Goal: Transaction & Acquisition: Purchase product/service

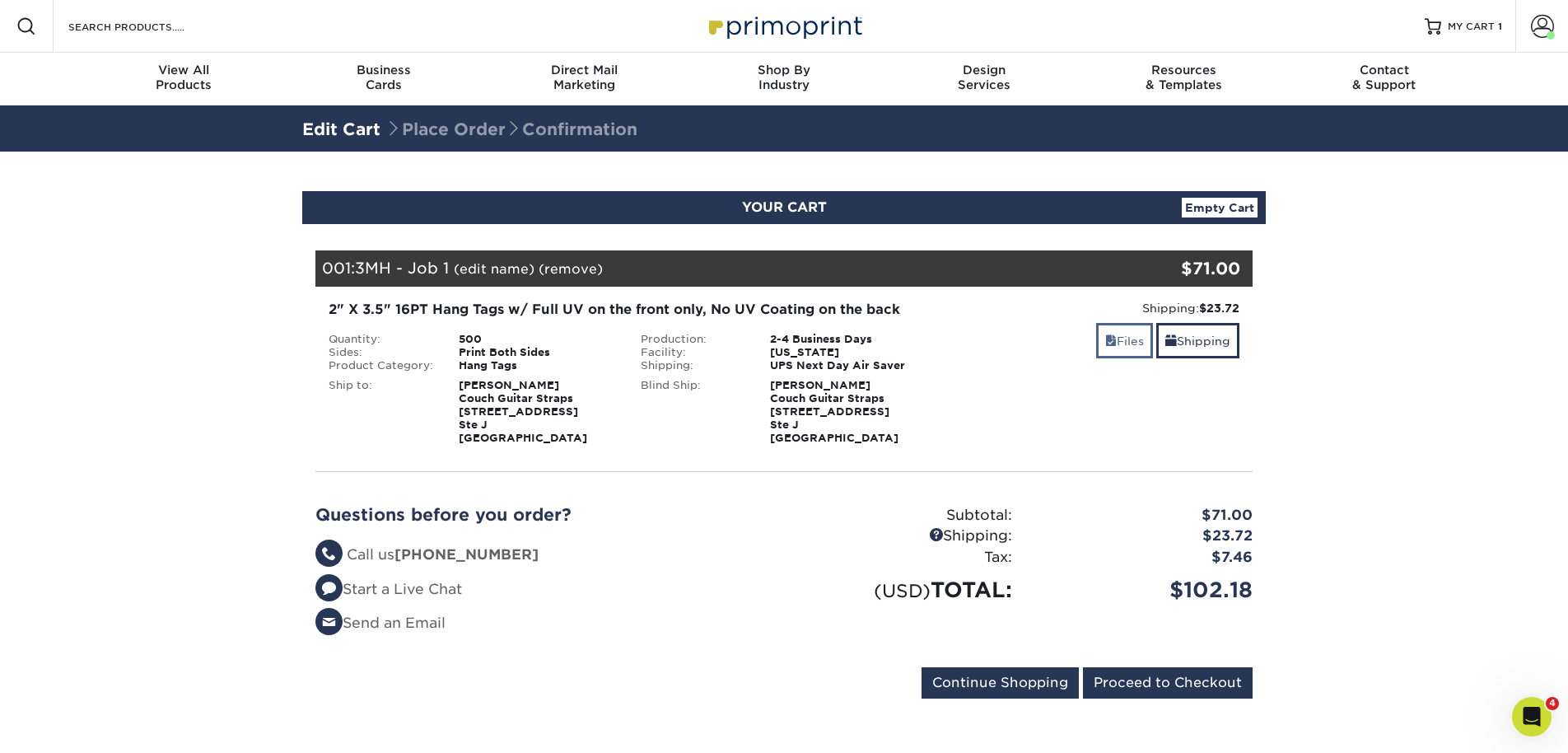
click at [1129, 344] on link "Files" at bounding box center [1124, 340] width 57 height 35
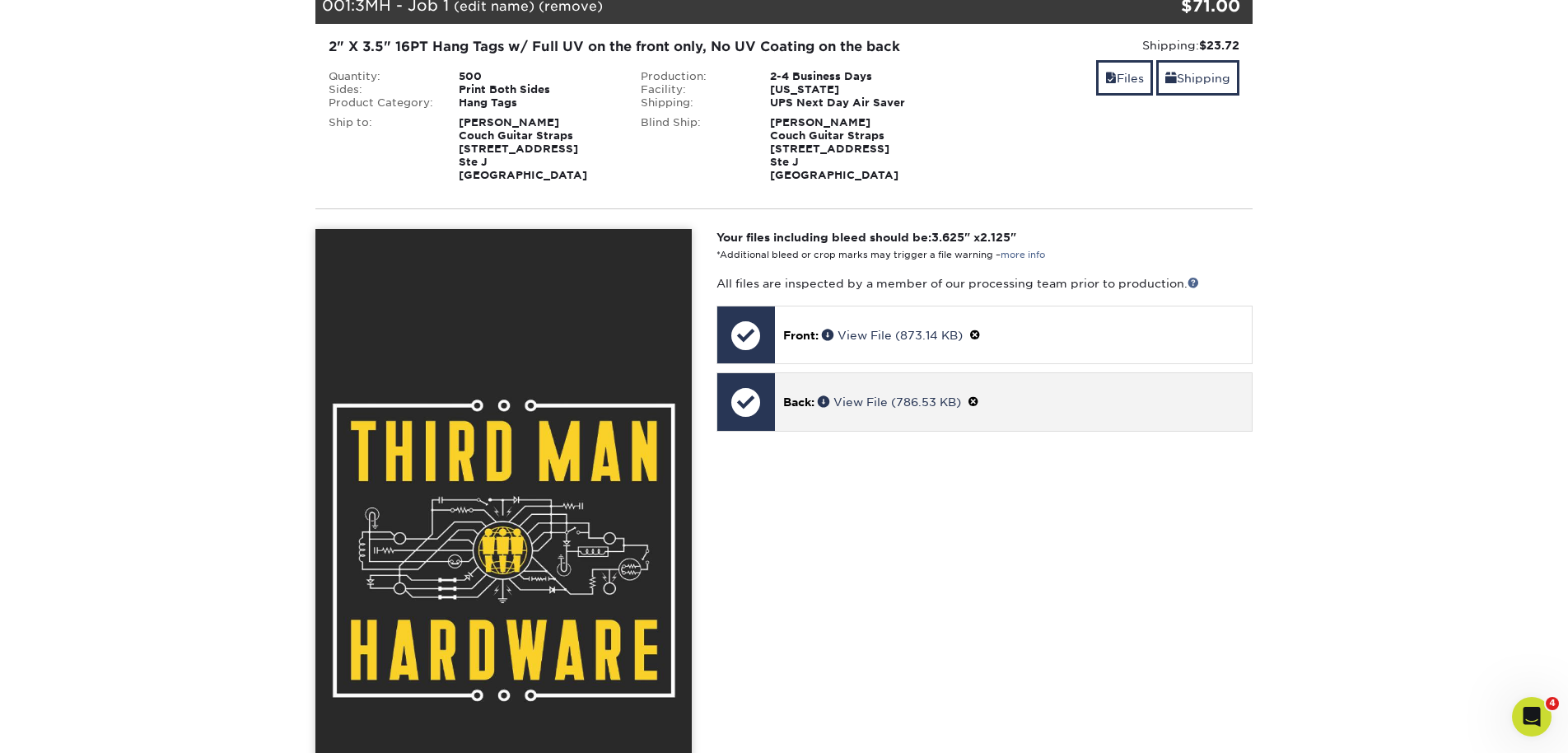
scroll to position [292, 0]
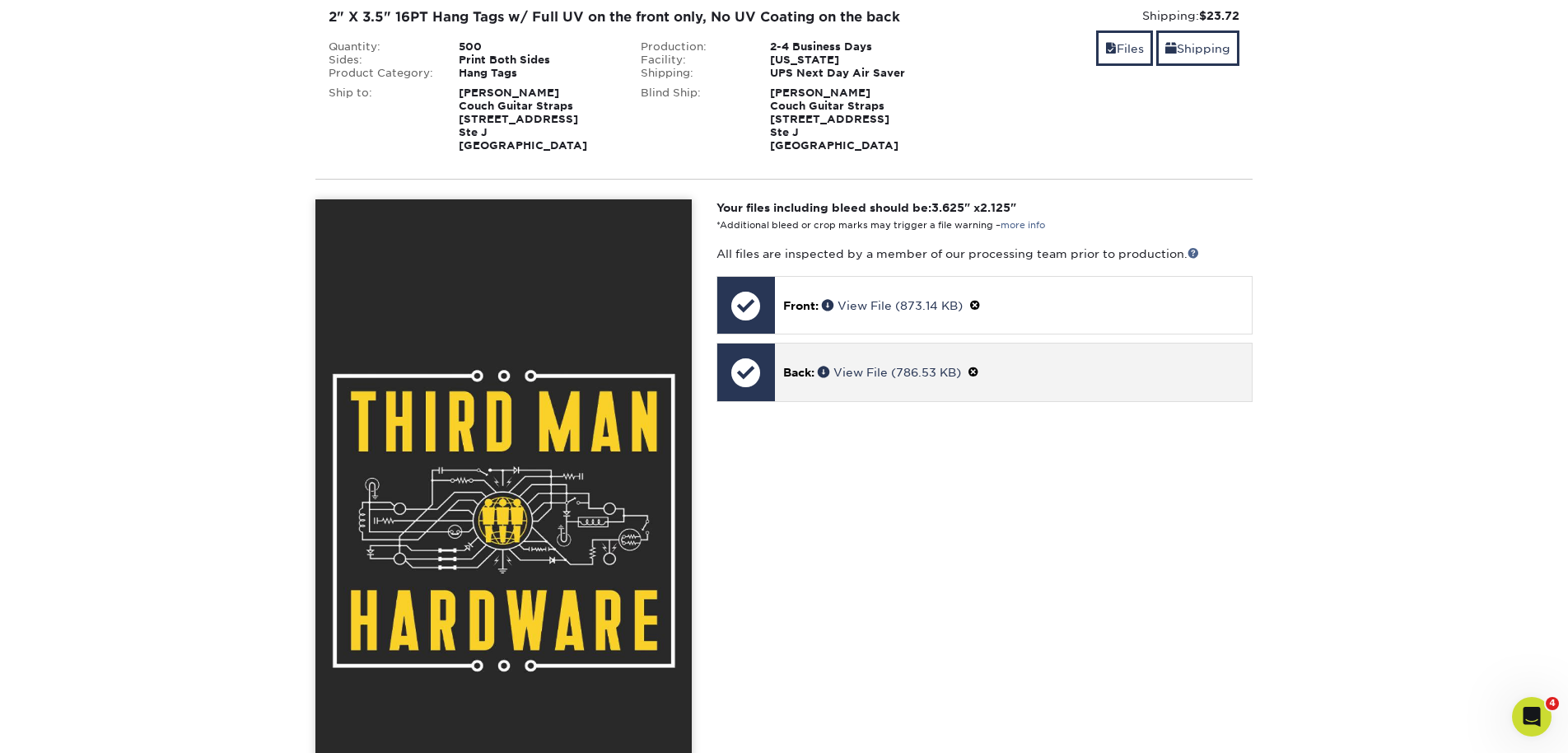
click at [979, 368] on span at bounding box center [973, 372] width 12 height 13
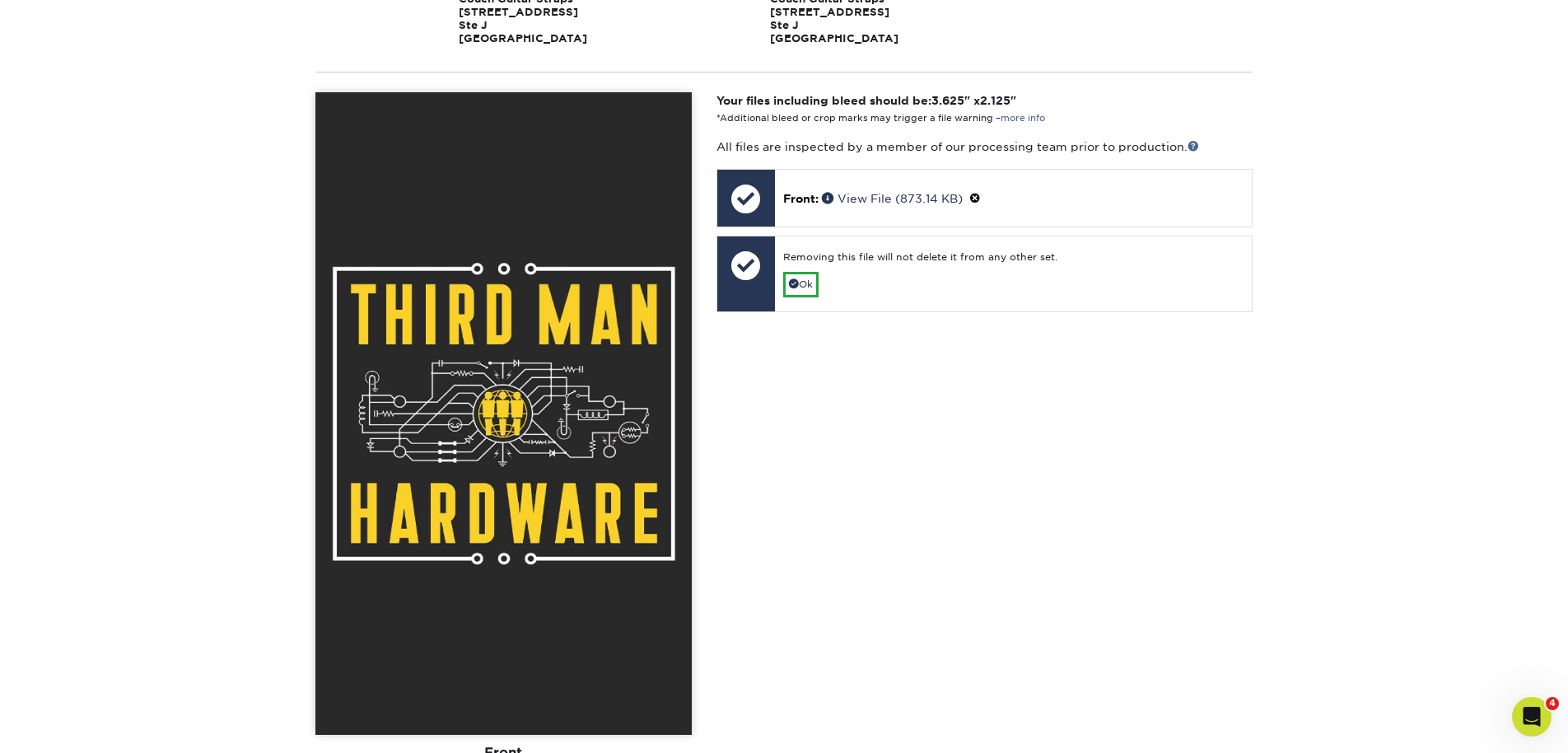
scroll to position [416, 0]
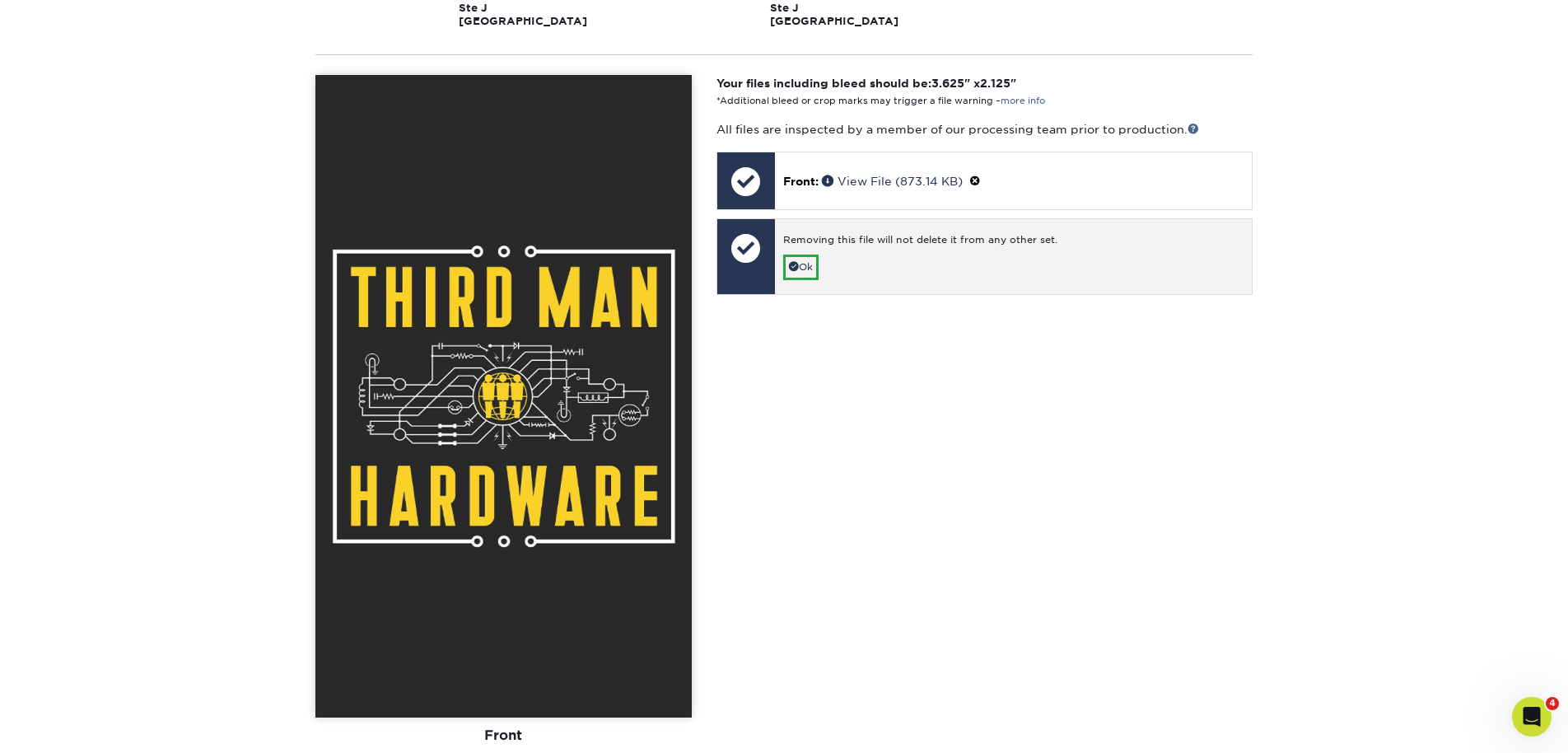
click at [747, 245] on div at bounding box center [746, 247] width 58 height 58
click at [807, 265] on link "Ok" at bounding box center [801, 267] width 35 height 26
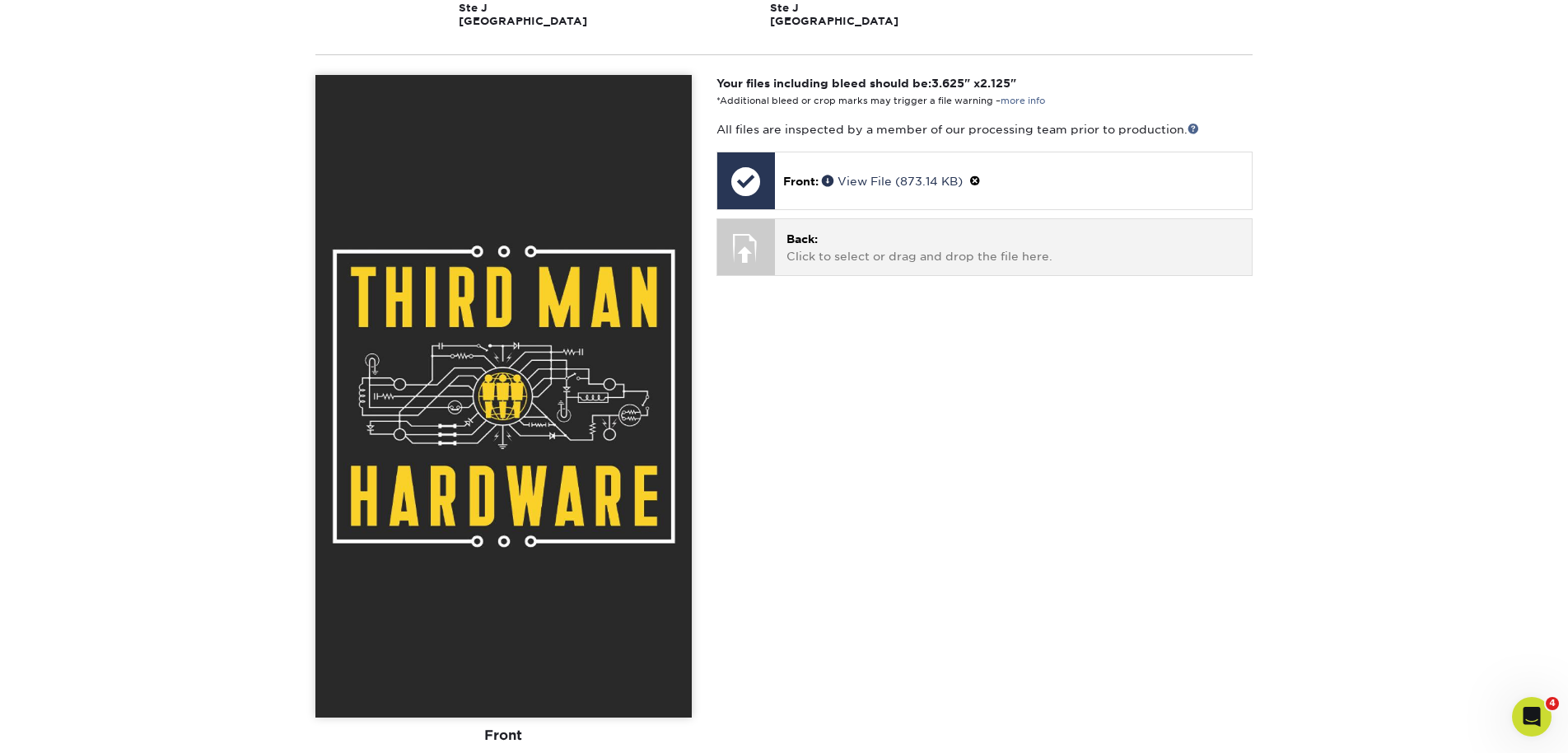
click at [738, 255] on div at bounding box center [746, 247] width 58 height 58
click at [749, 257] on div at bounding box center [746, 247] width 58 height 58
click at [887, 247] on p "Back: Click to select or drag and drop the file here." at bounding box center [1013, 247] width 454 height 34
click at [756, 243] on div at bounding box center [746, 247] width 58 height 58
click at [840, 241] on p "Back: Click to select or drag and drop the file here." at bounding box center [1013, 247] width 454 height 34
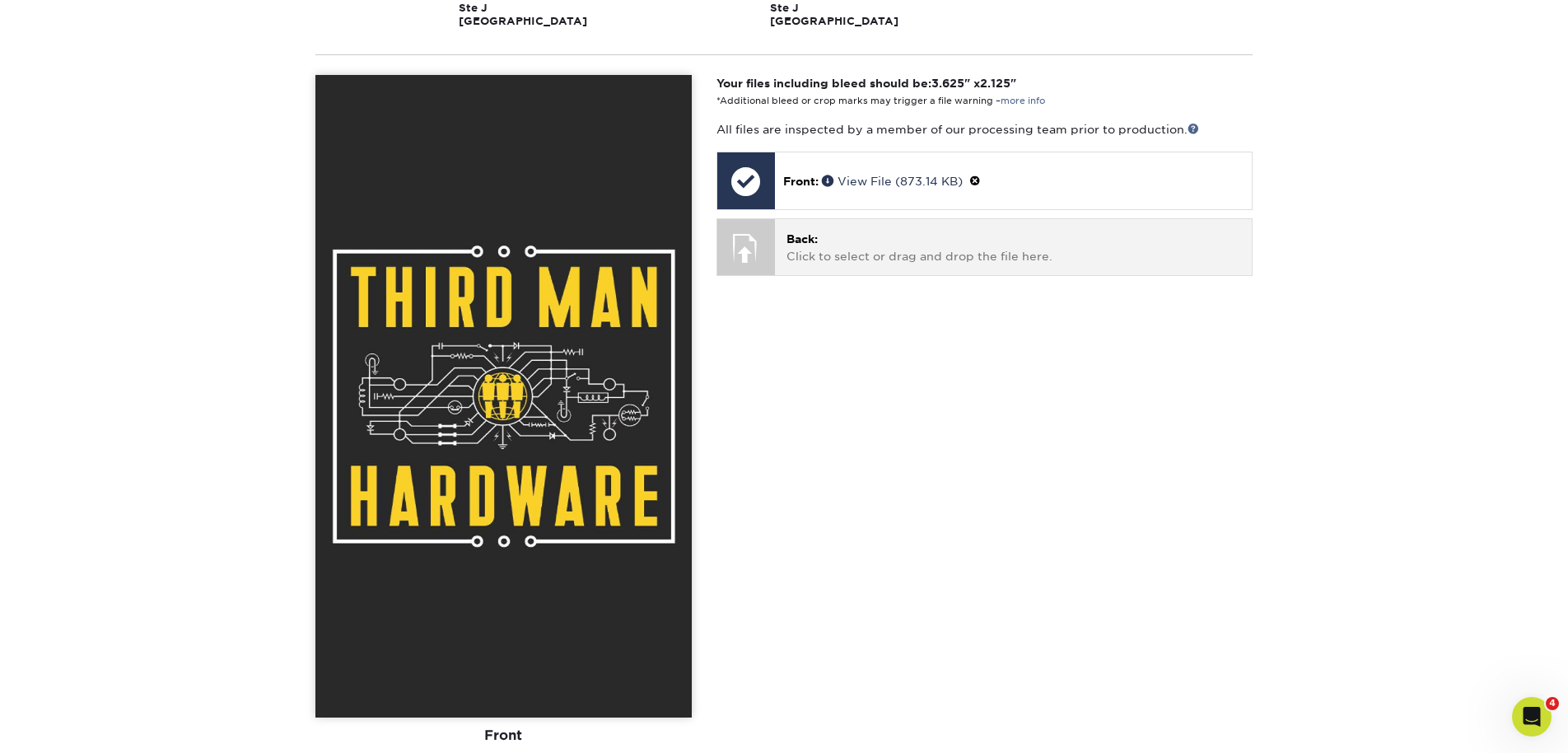
click at [981, 262] on div "Back: Click to select or drag and drop the file here. Choose file" at bounding box center [1013, 246] width 477 height 55
click at [876, 232] on p "Back: Click to select or drag and drop the file here." at bounding box center [1013, 247] width 454 height 34
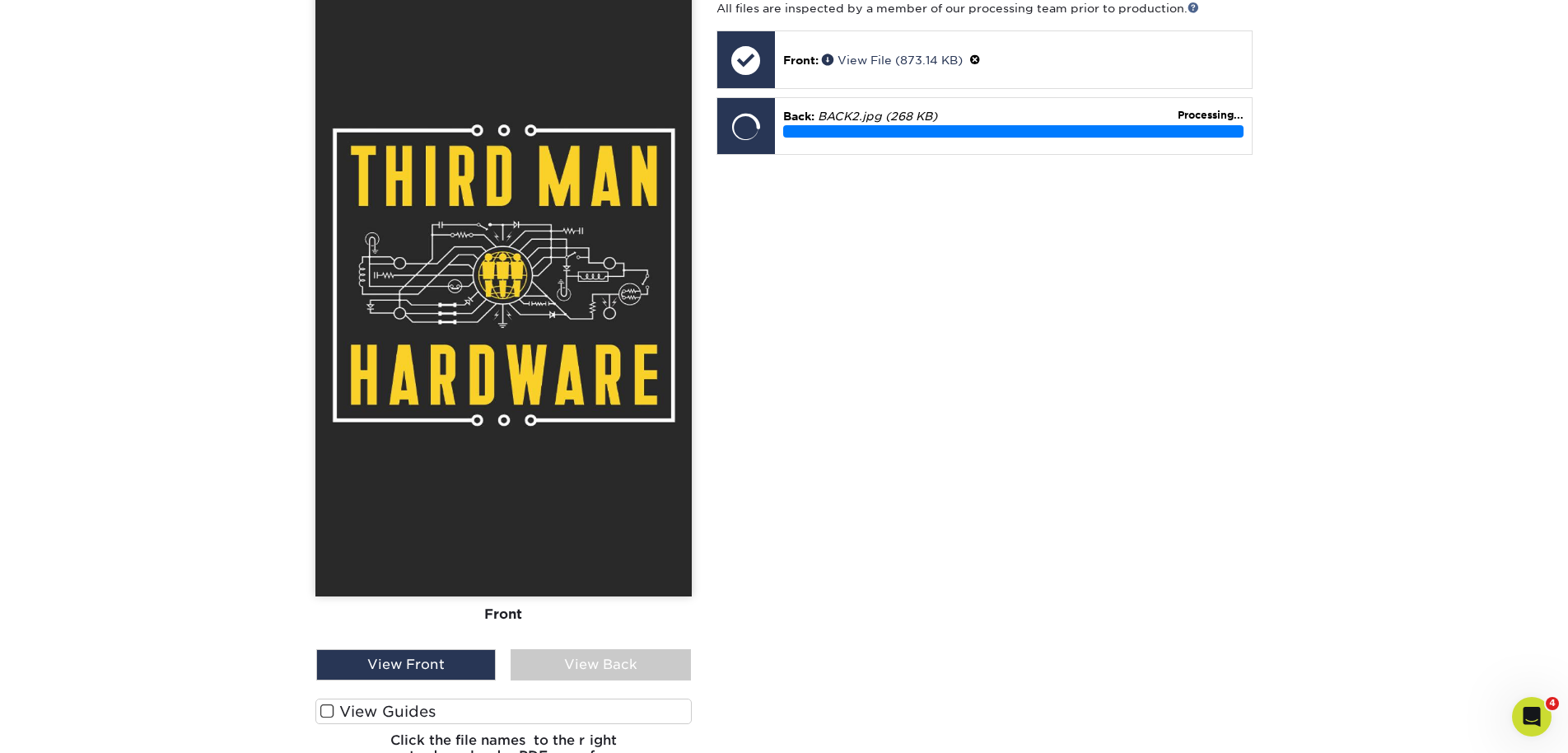
scroll to position [546, 0]
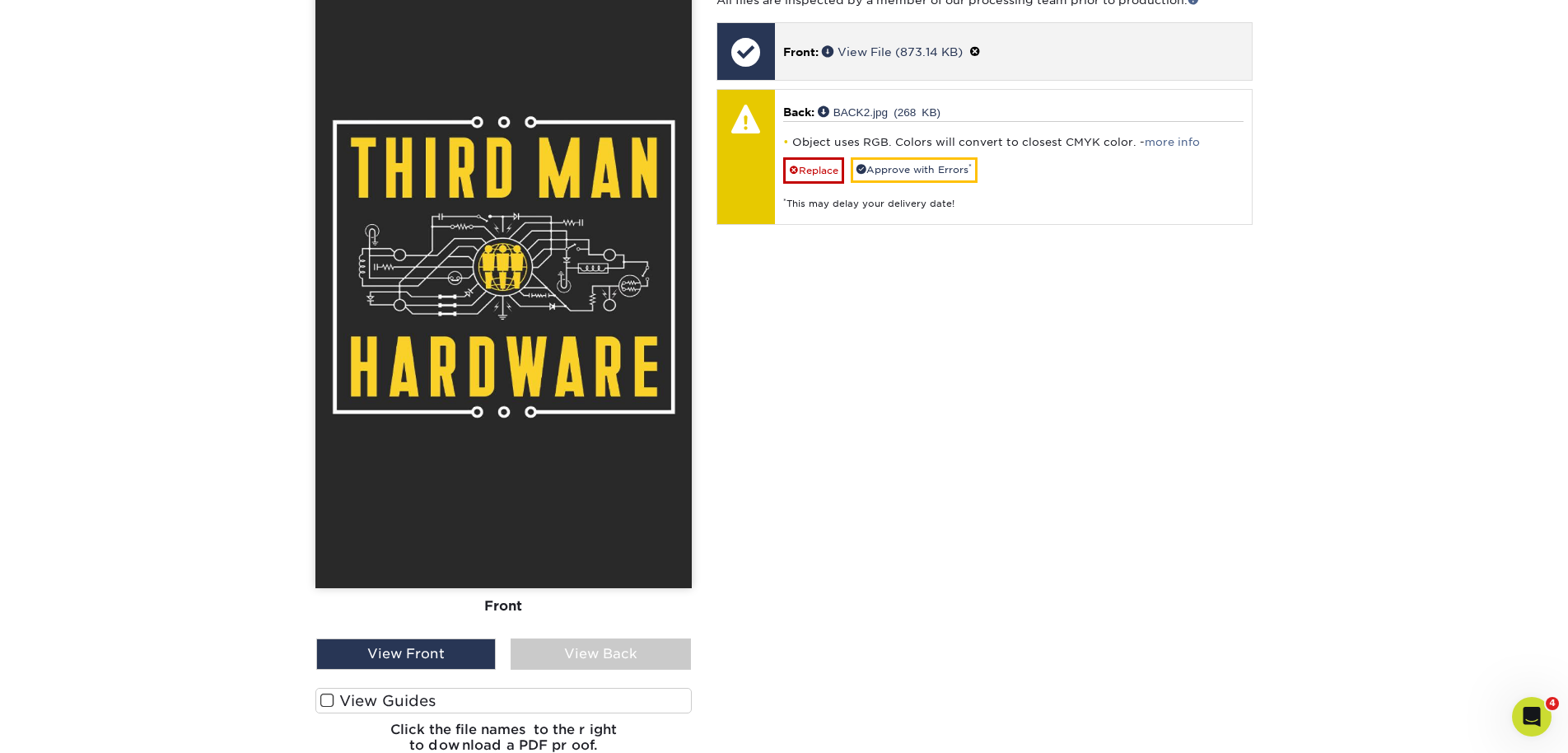
click at [911, 71] on div "Front: View File (873.14 KB)" at bounding box center [1013, 51] width 477 height 57
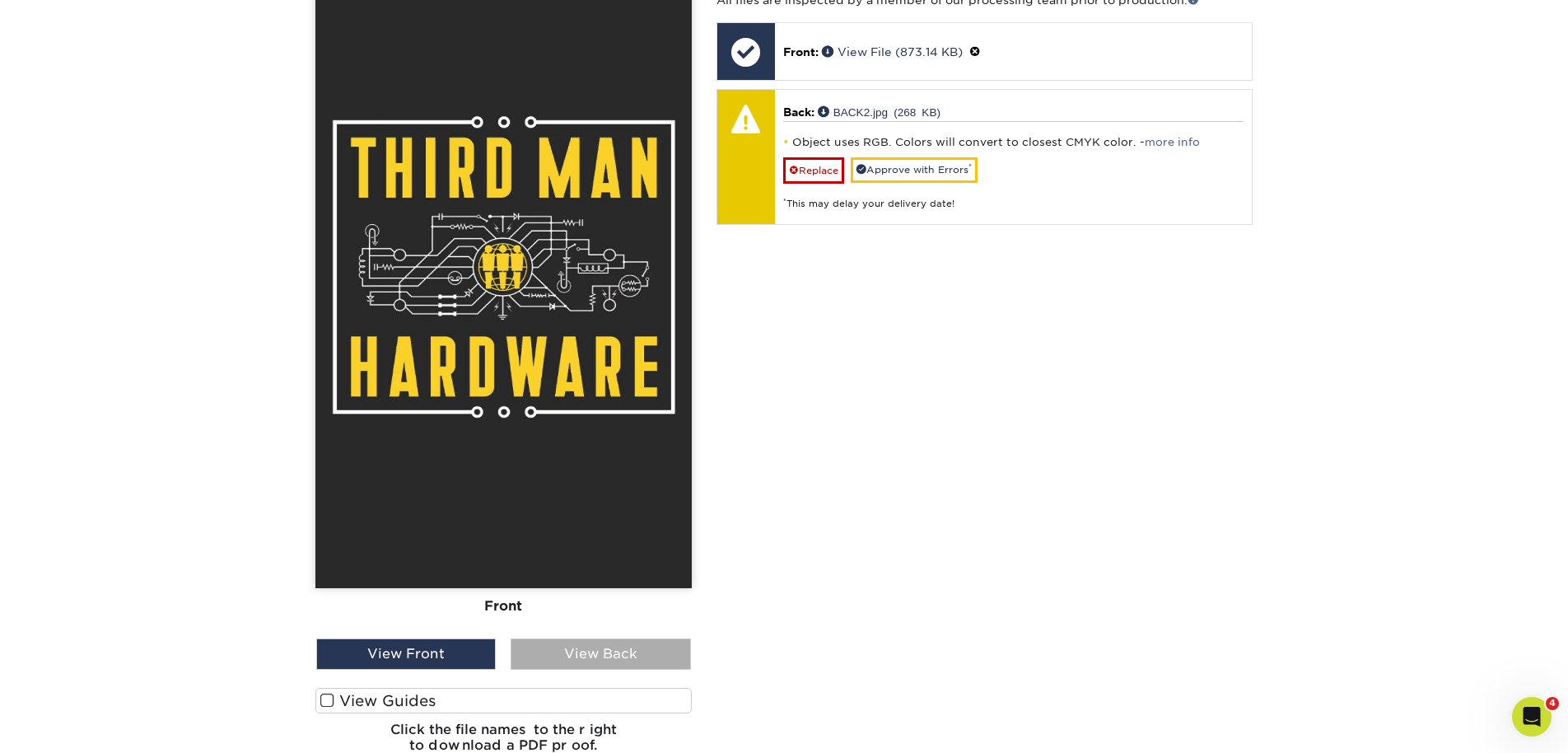
click at [647, 656] on div "View Back" at bounding box center [600, 654] width 180 height 31
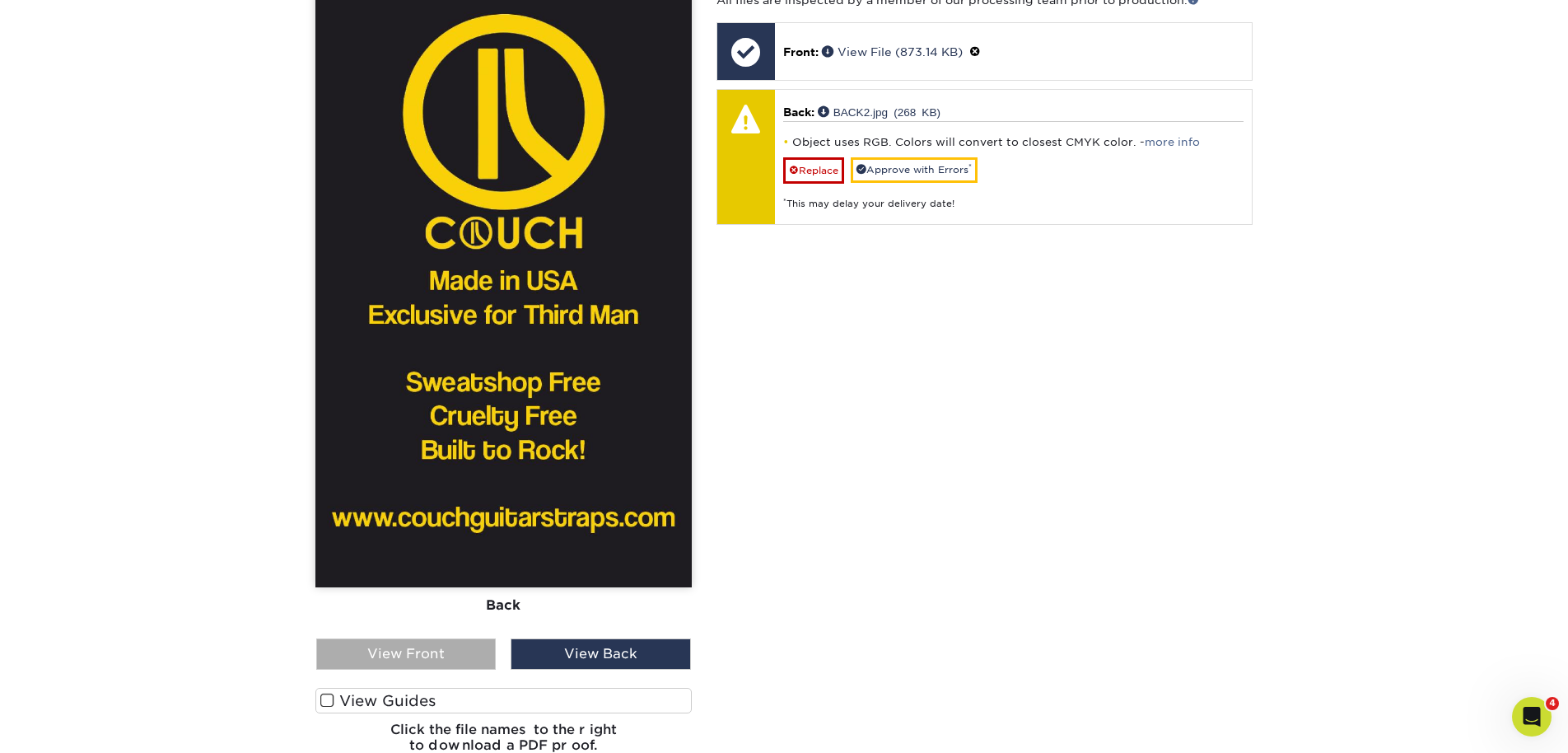
click at [458, 652] on div "View Front" at bounding box center [406, 654] width 180 height 31
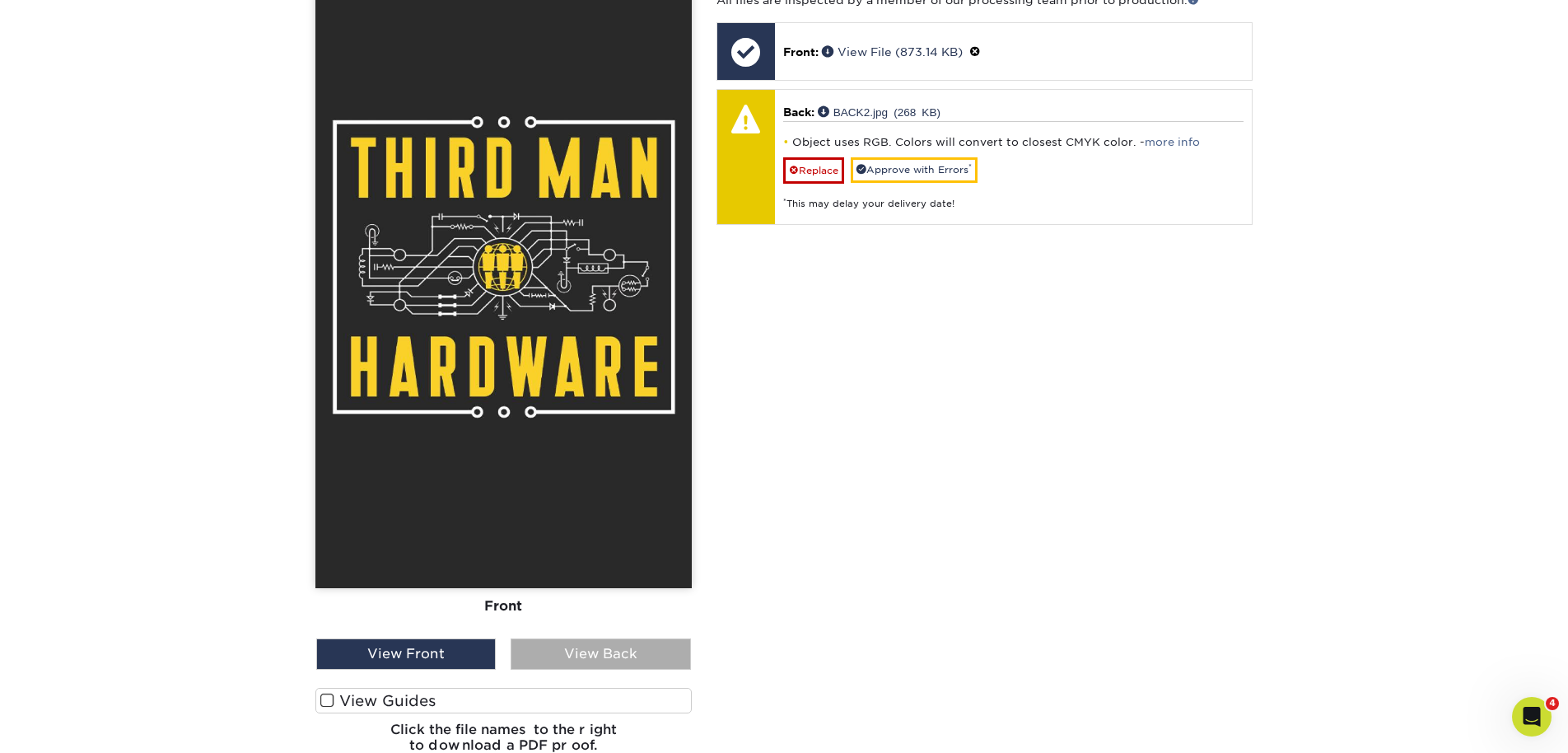
click at [554, 651] on div "View Back" at bounding box center [600, 654] width 180 height 31
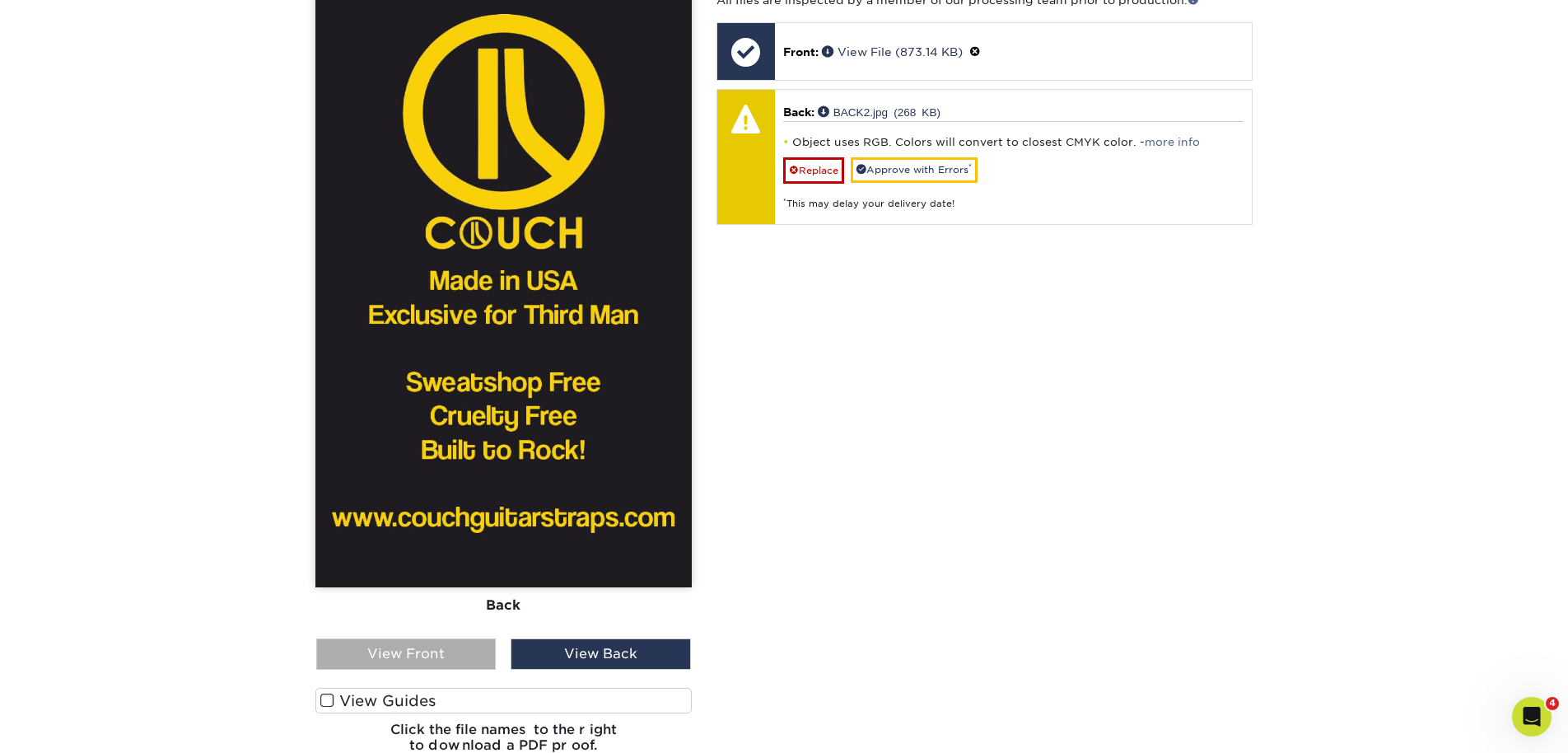
click at [428, 650] on div "View Front" at bounding box center [406, 654] width 180 height 31
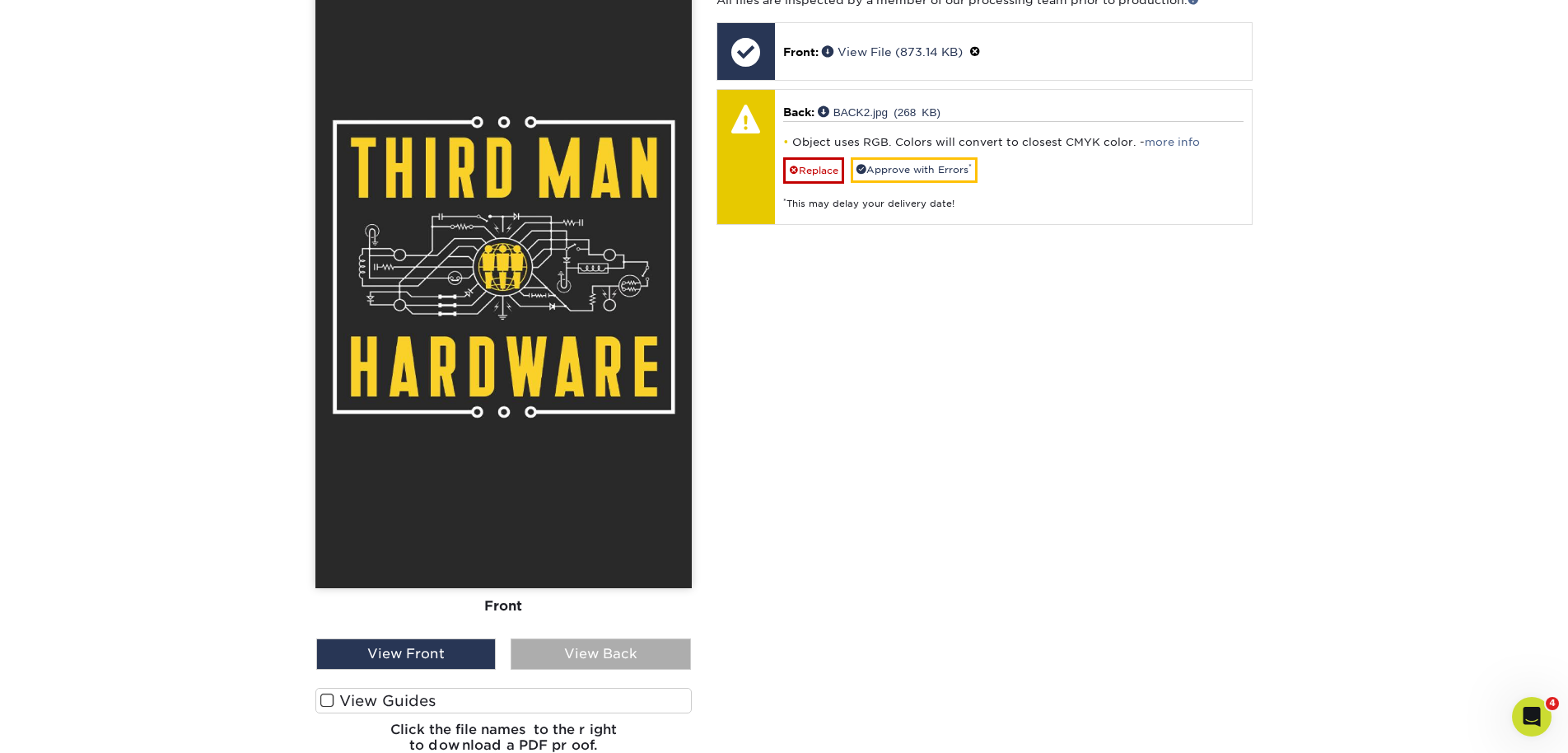
click at [533, 650] on div "View Back" at bounding box center [600, 654] width 180 height 31
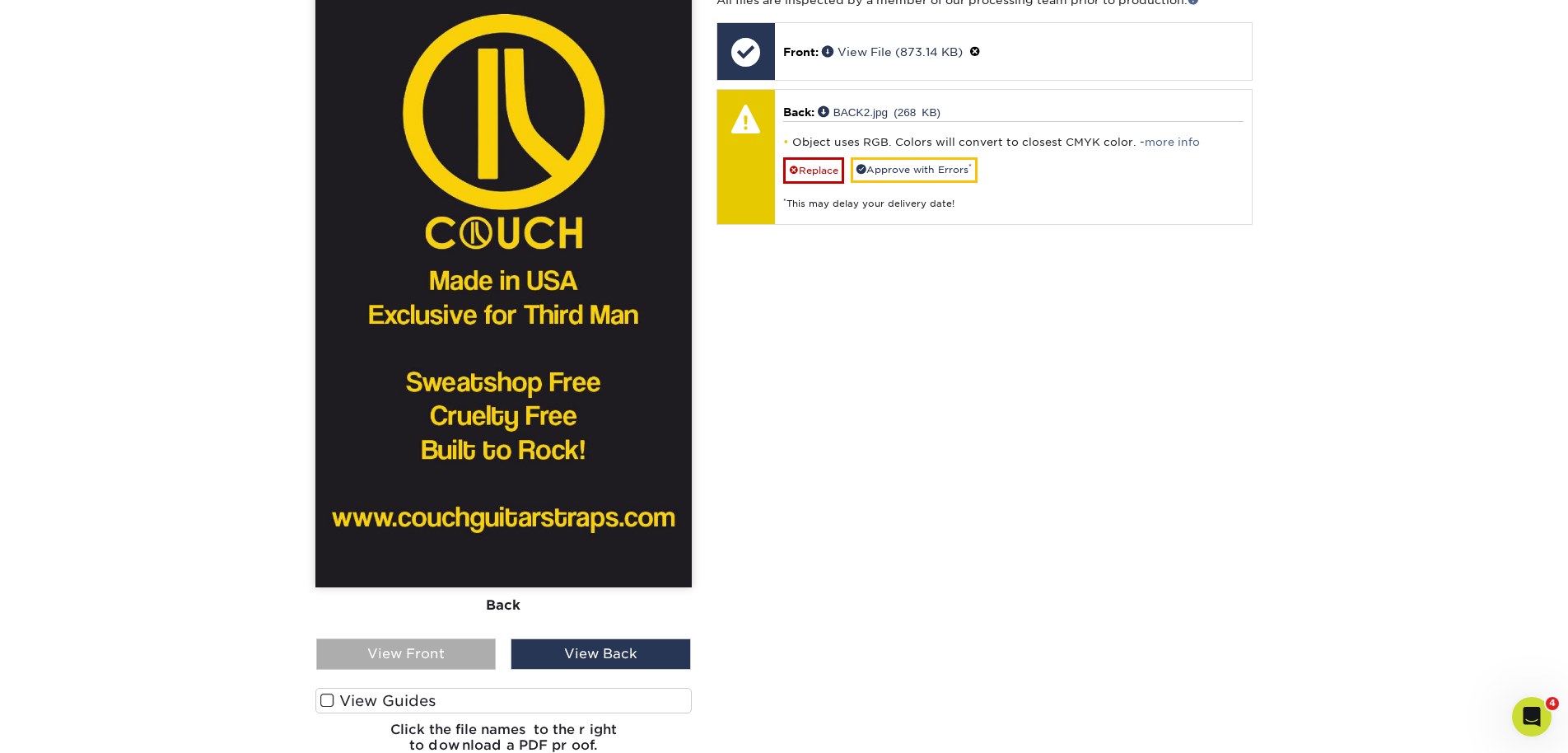
click at [441, 650] on div "View Front" at bounding box center [406, 654] width 180 height 31
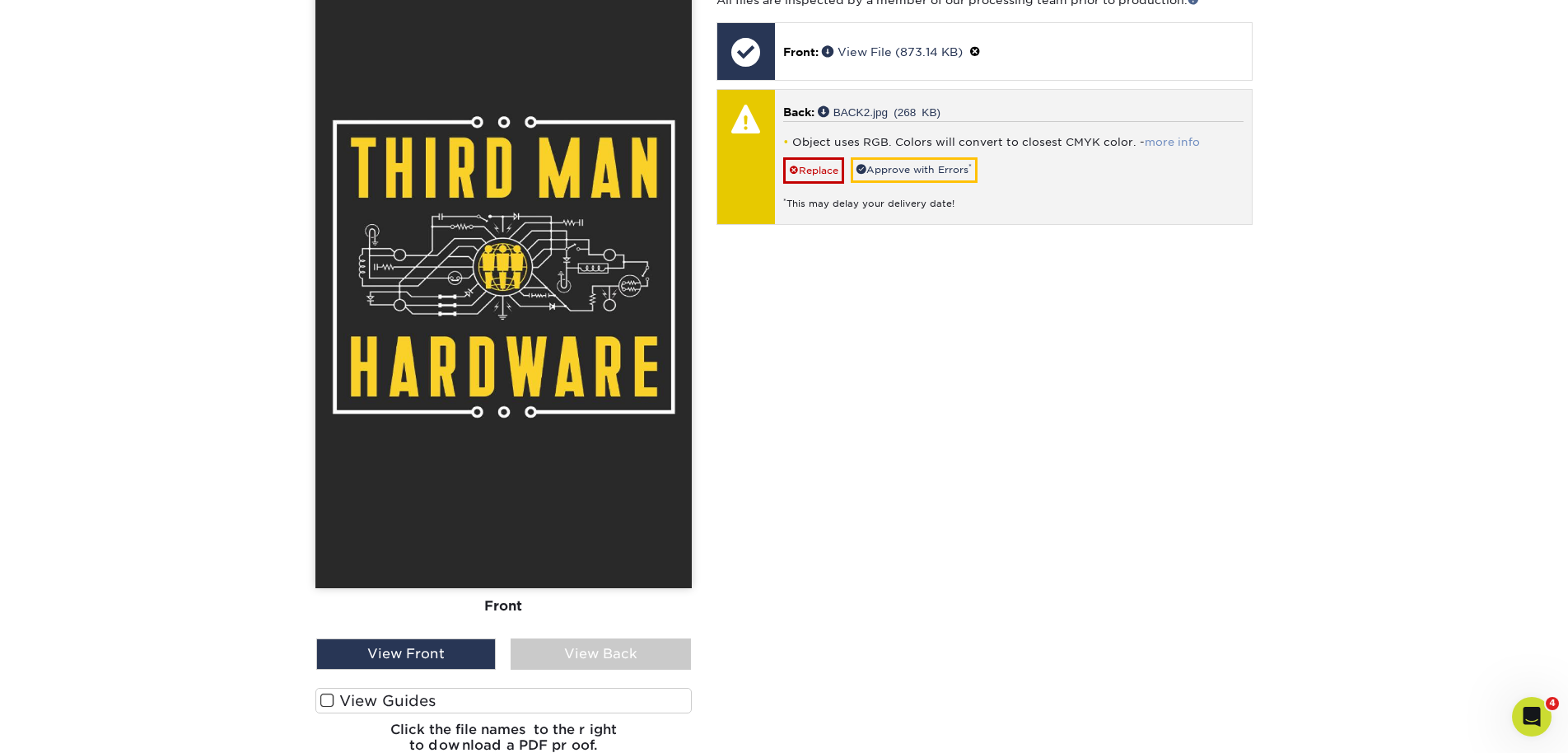
click at [1146, 138] on link "more info" at bounding box center [1172, 142] width 55 height 12
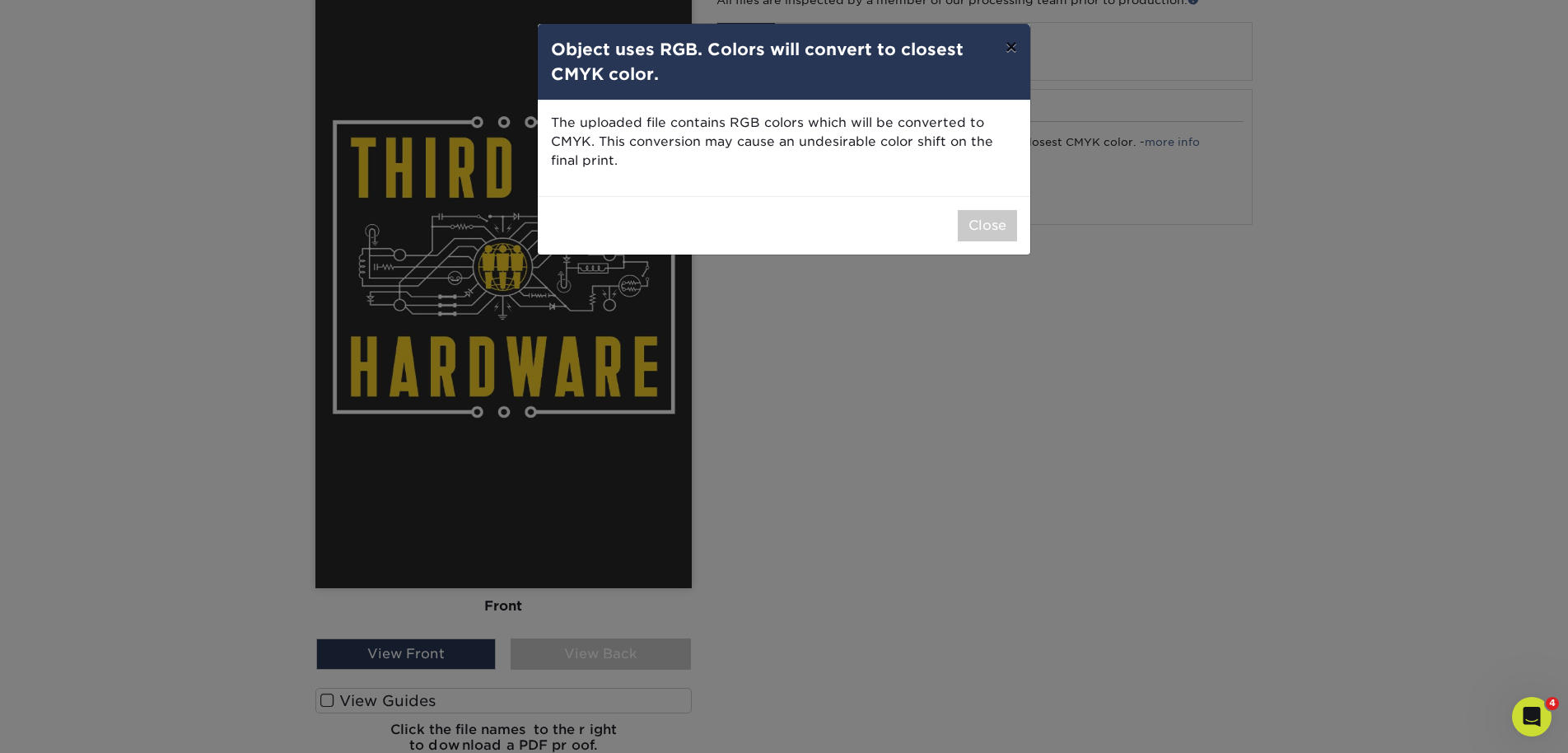
click at [1012, 46] on button "×" at bounding box center [1011, 47] width 38 height 46
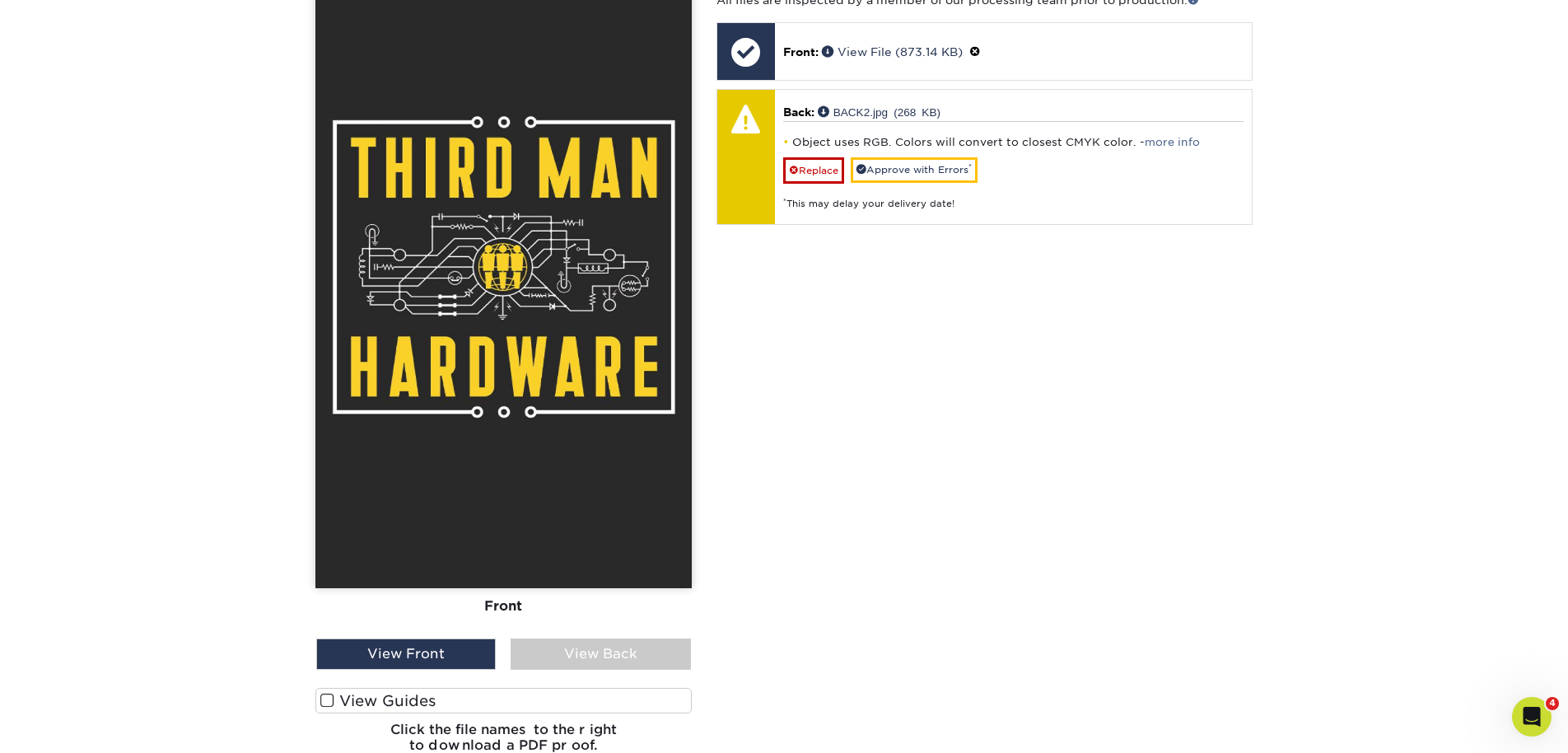
click at [330, 700] on span at bounding box center [328, 701] width 14 height 16
click at [0, 0] on input "View Guides" at bounding box center [0, 0] width 0 height 0
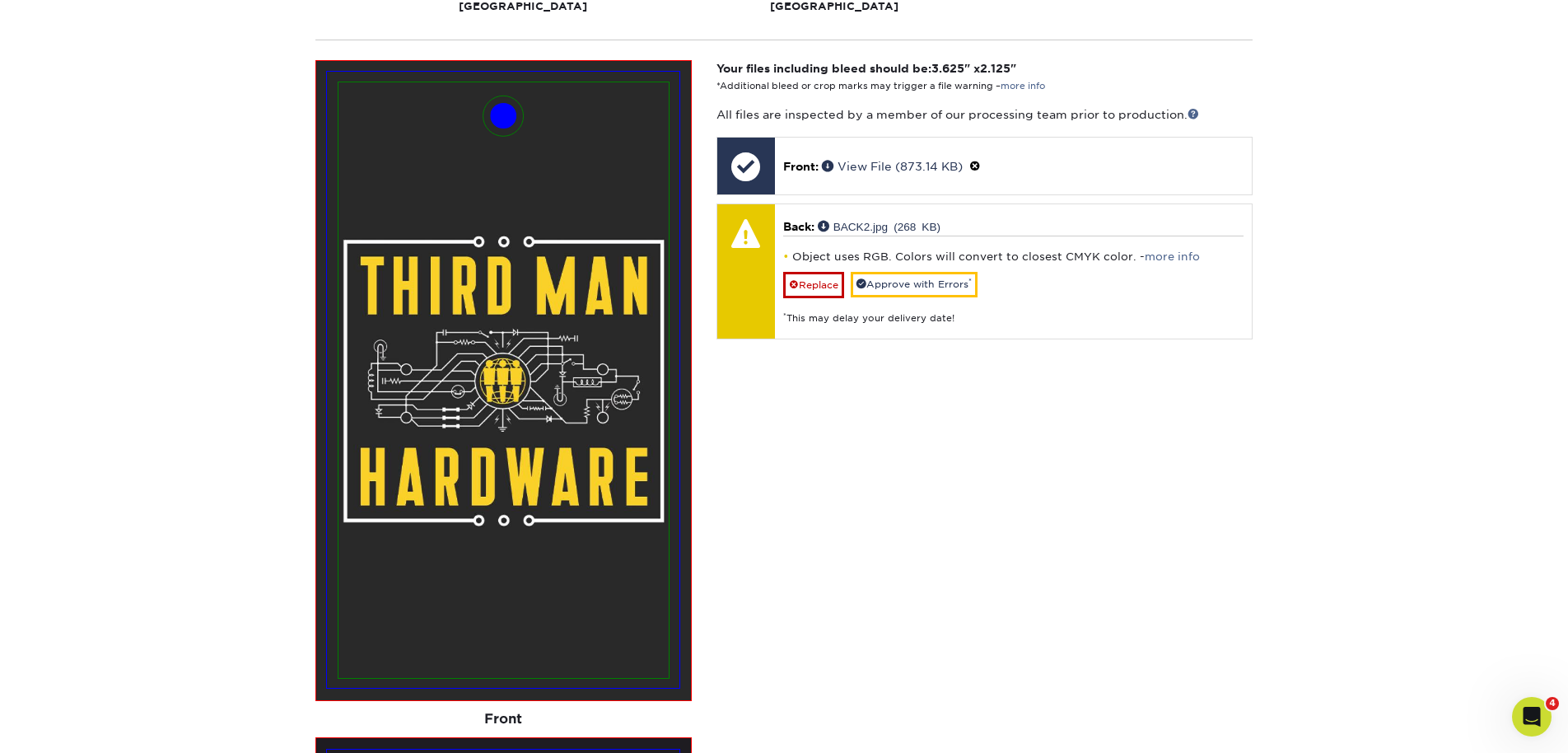
scroll to position [573, 0]
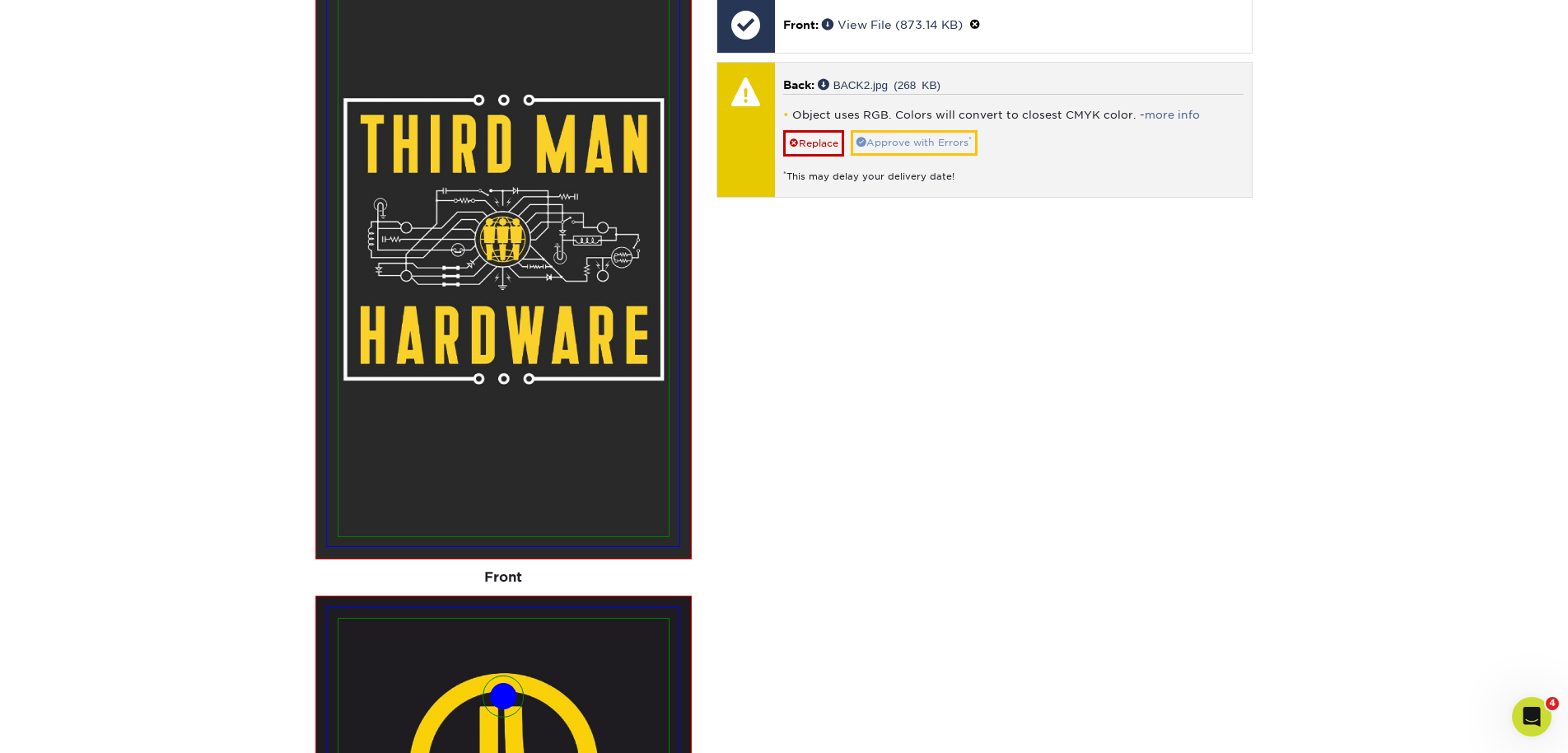
click at [904, 139] on link "Approve with Errors *" at bounding box center [913, 143] width 127 height 26
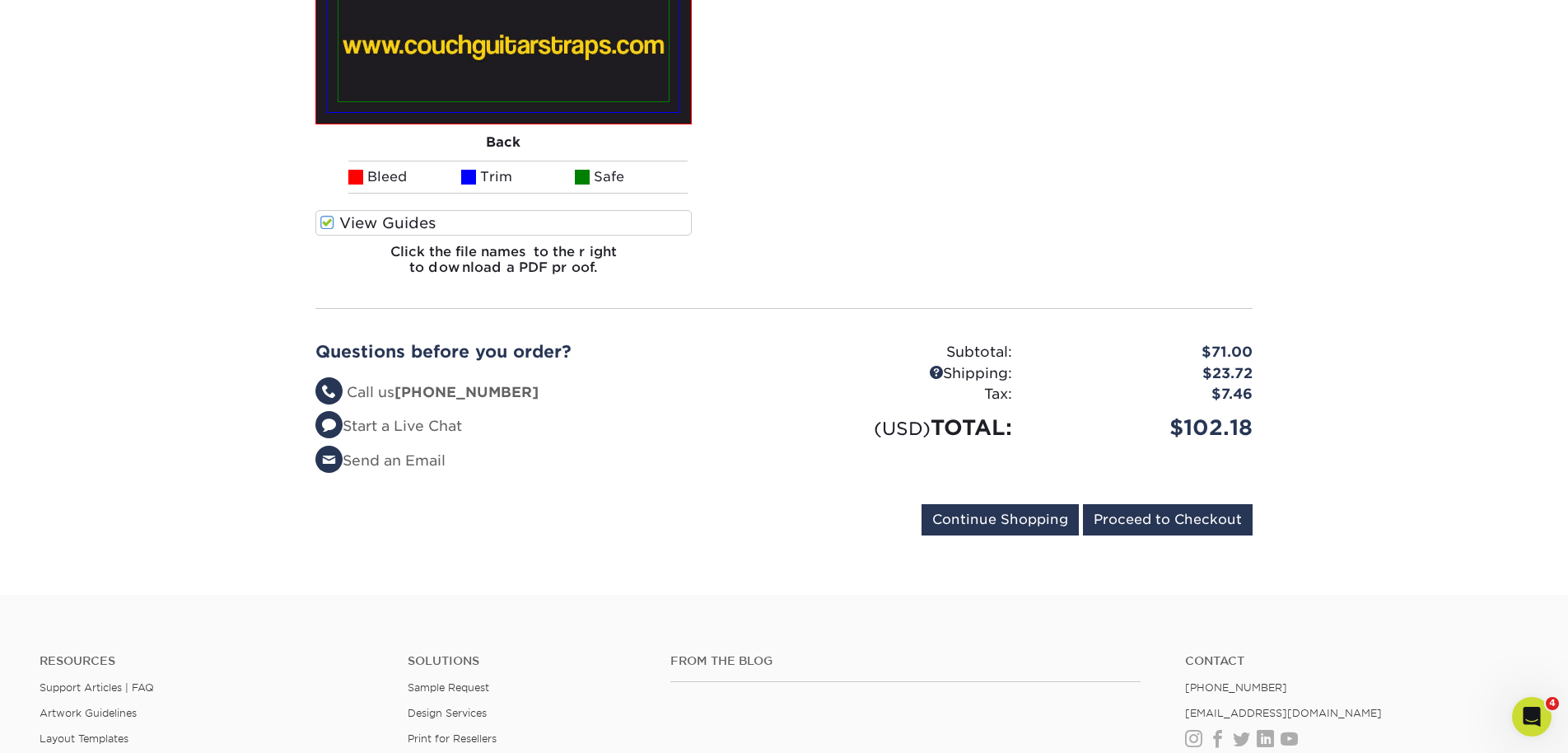
scroll to position [1694, 0]
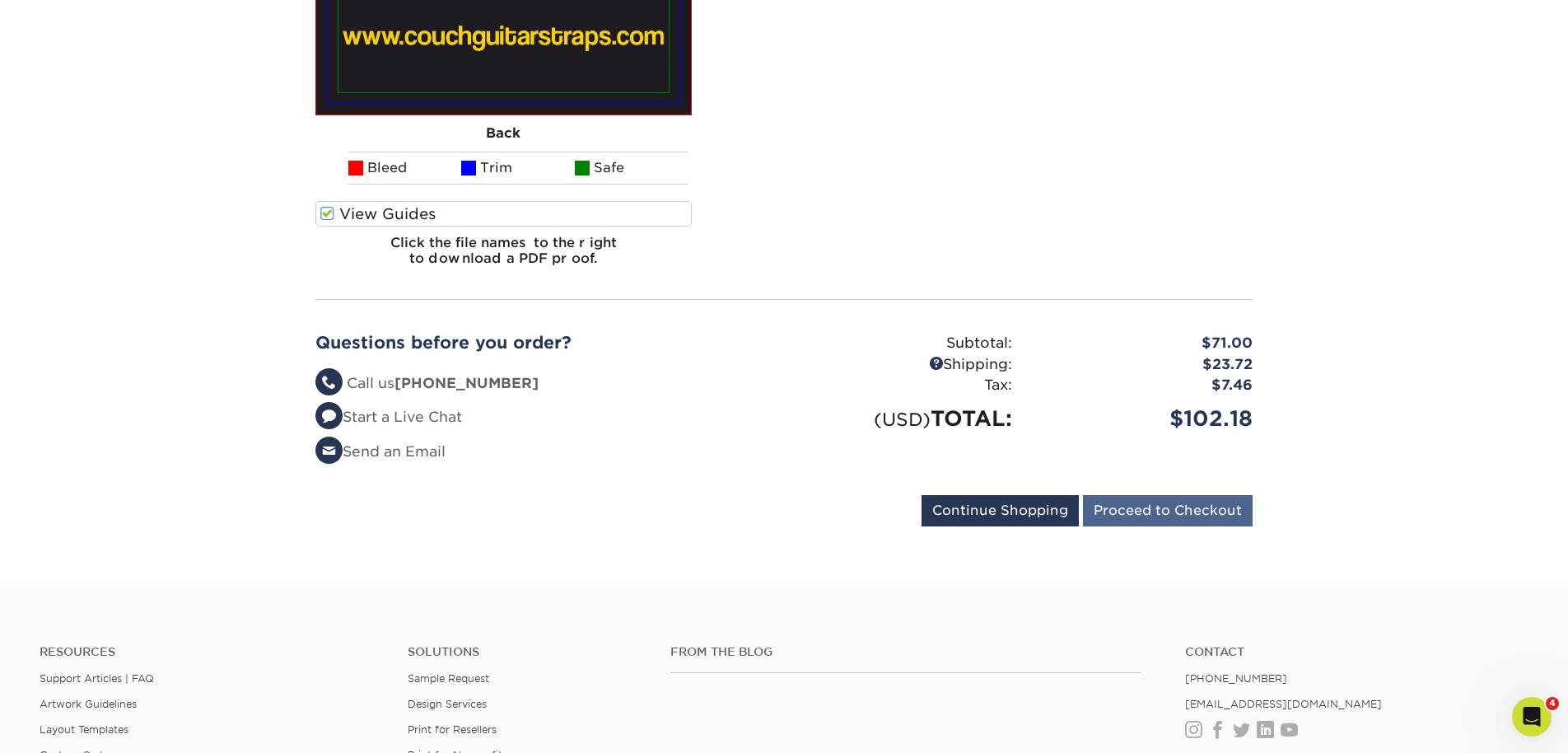
click at [1161, 508] on input "Proceed to Checkout" at bounding box center [1168, 510] width 170 height 31
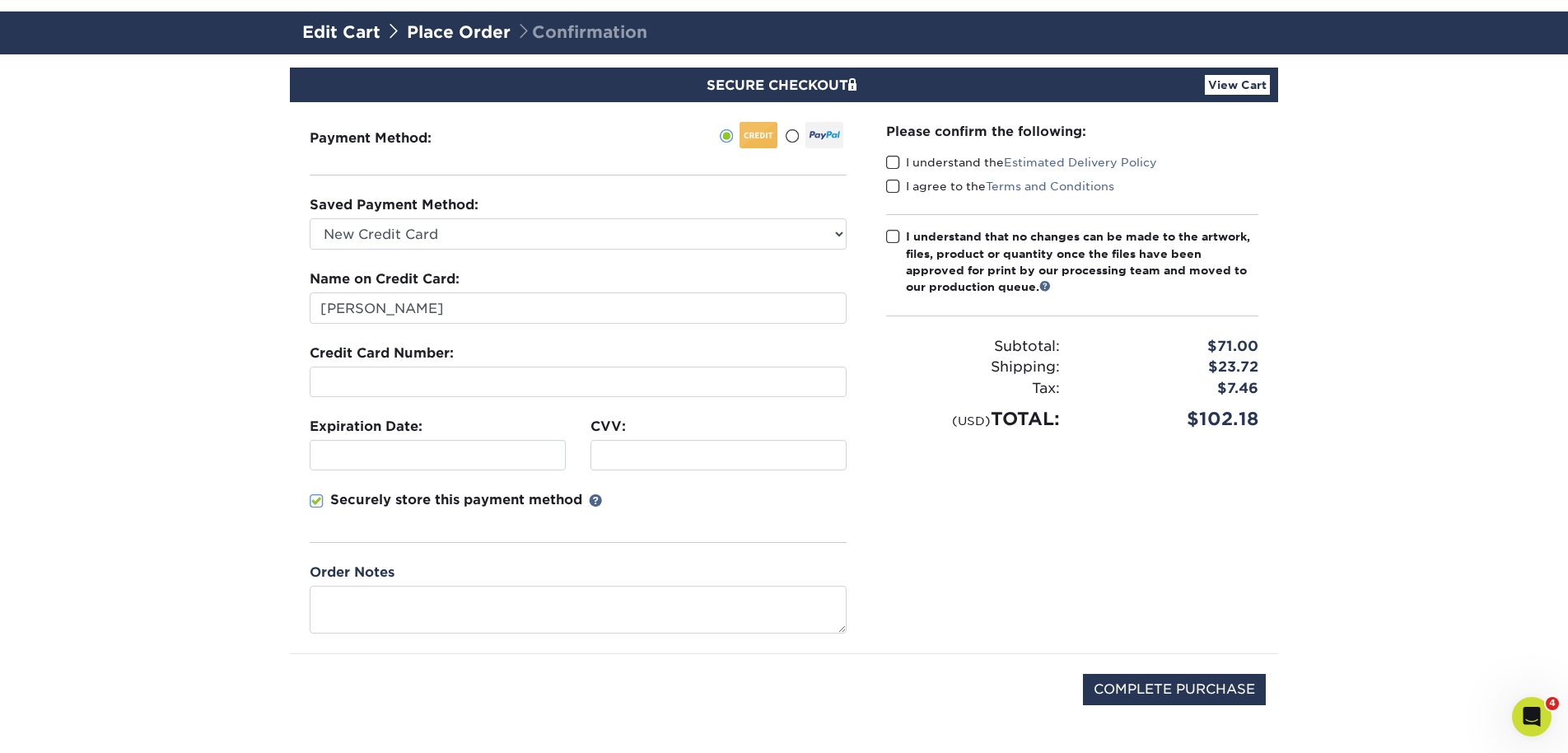
scroll to position [117, 0]
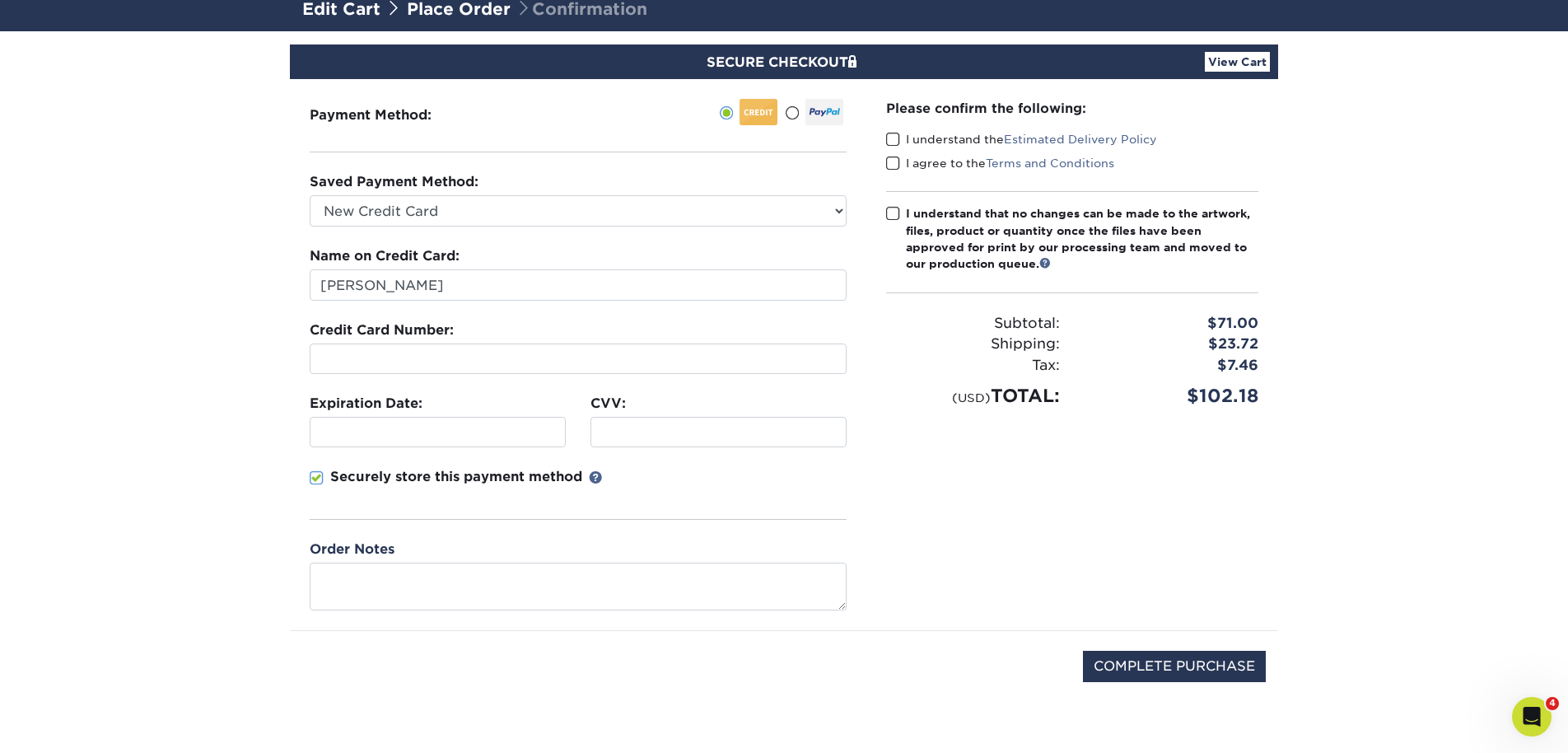
select select "73968"
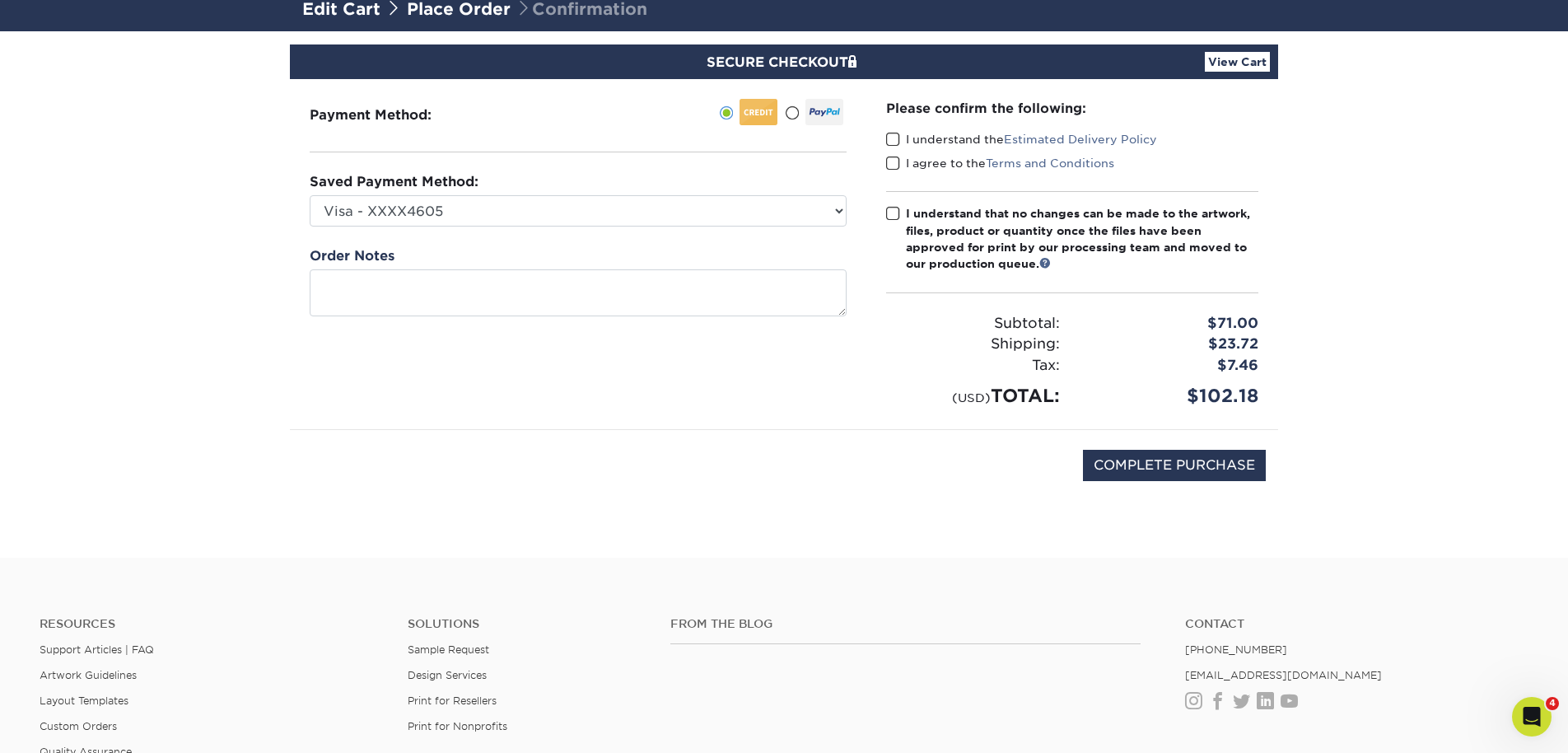
click at [889, 144] on span at bounding box center [893, 140] width 14 height 16
click at [0, 0] on input "I understand the Estimated Delivery Policy" at bounding box center [0, 0] width 0 height 0
click at [894, 167] on span at bounding box center [893, 164] width 14 height 16
click at [0, 0] on input "I agree to the Terms and Conditions" at bounding box center [0, 0] width 0 height 0
click at [898, 213] on span at bounding box center [893, 213] width 14 height 16
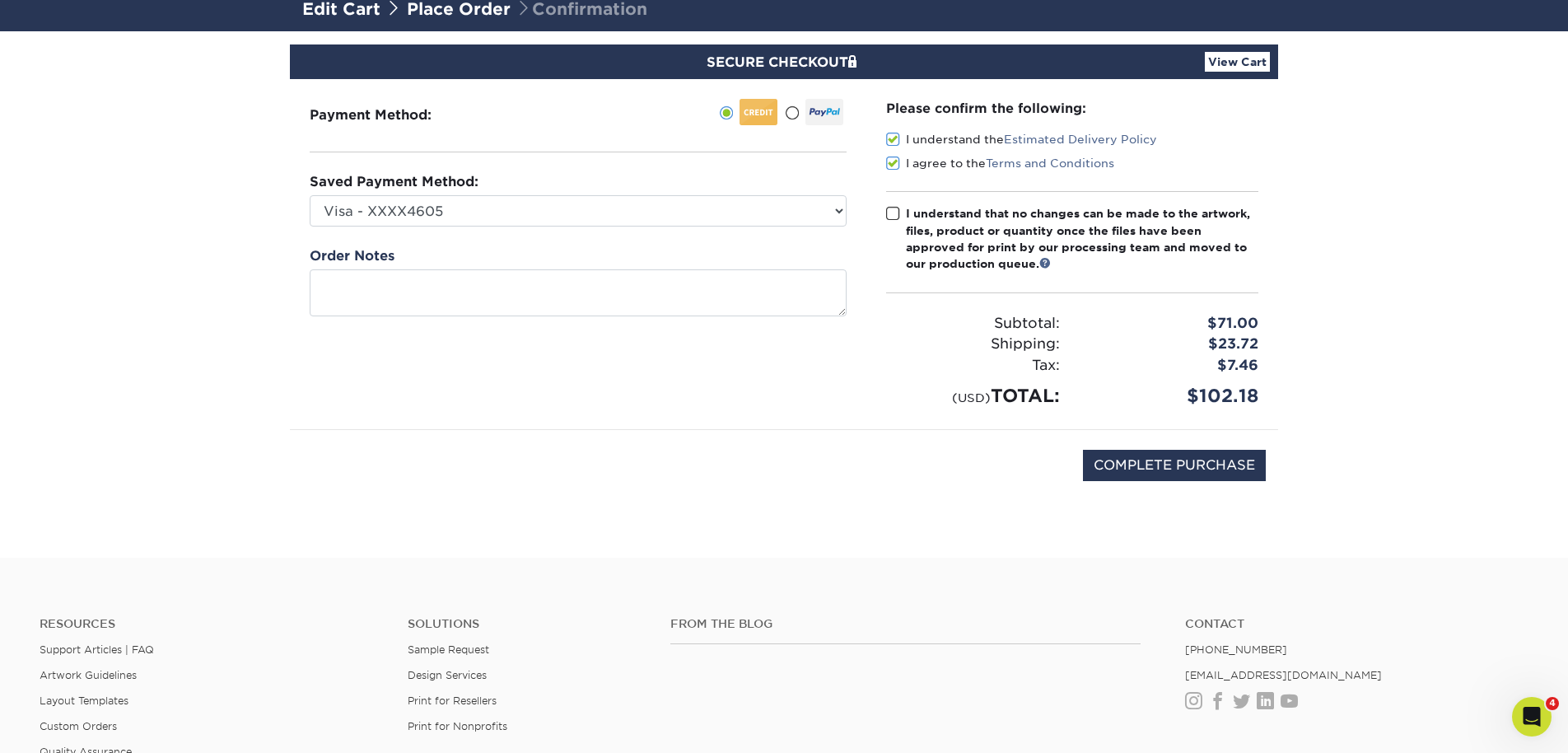
click at [0, 0] on input "I understand that no changes can be made to the artwork, files, product or quan…" at bounding box center [0, 0] width 0 height 0
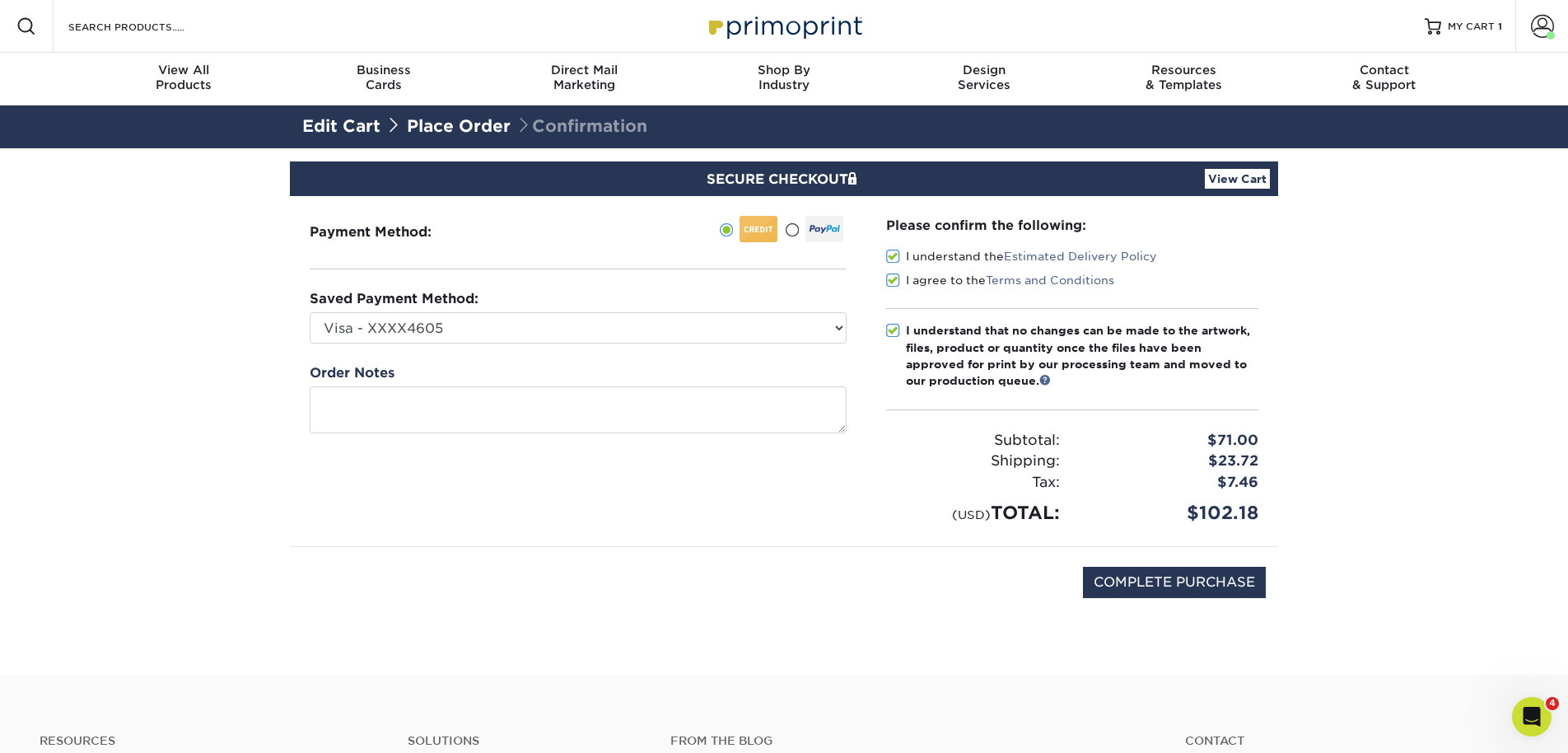
scroll to position [0, 0]
click at [1250, 176] on link "View Cart" at bounding box center [1237, 179] width 65 height 19
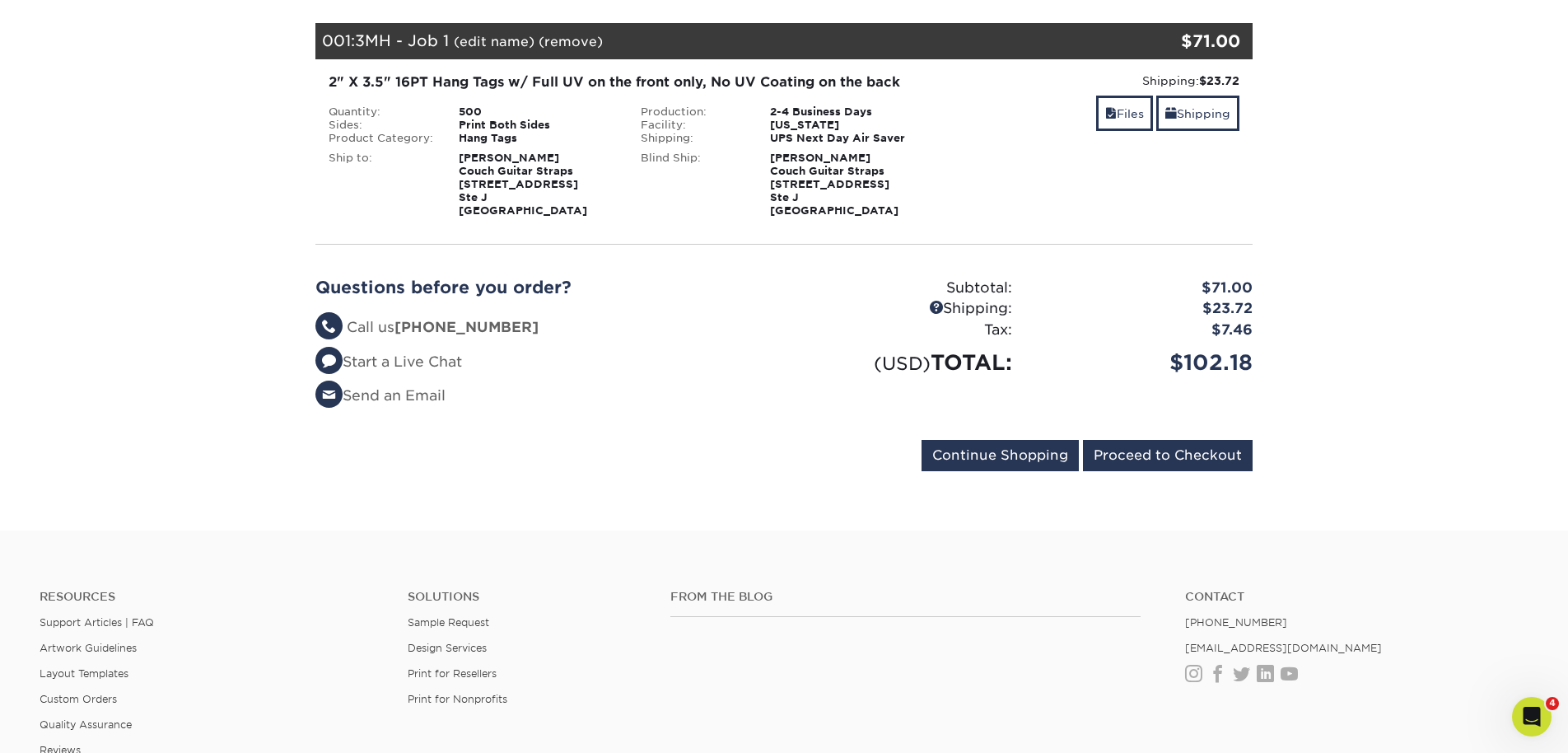
scroll to position [233, 0]
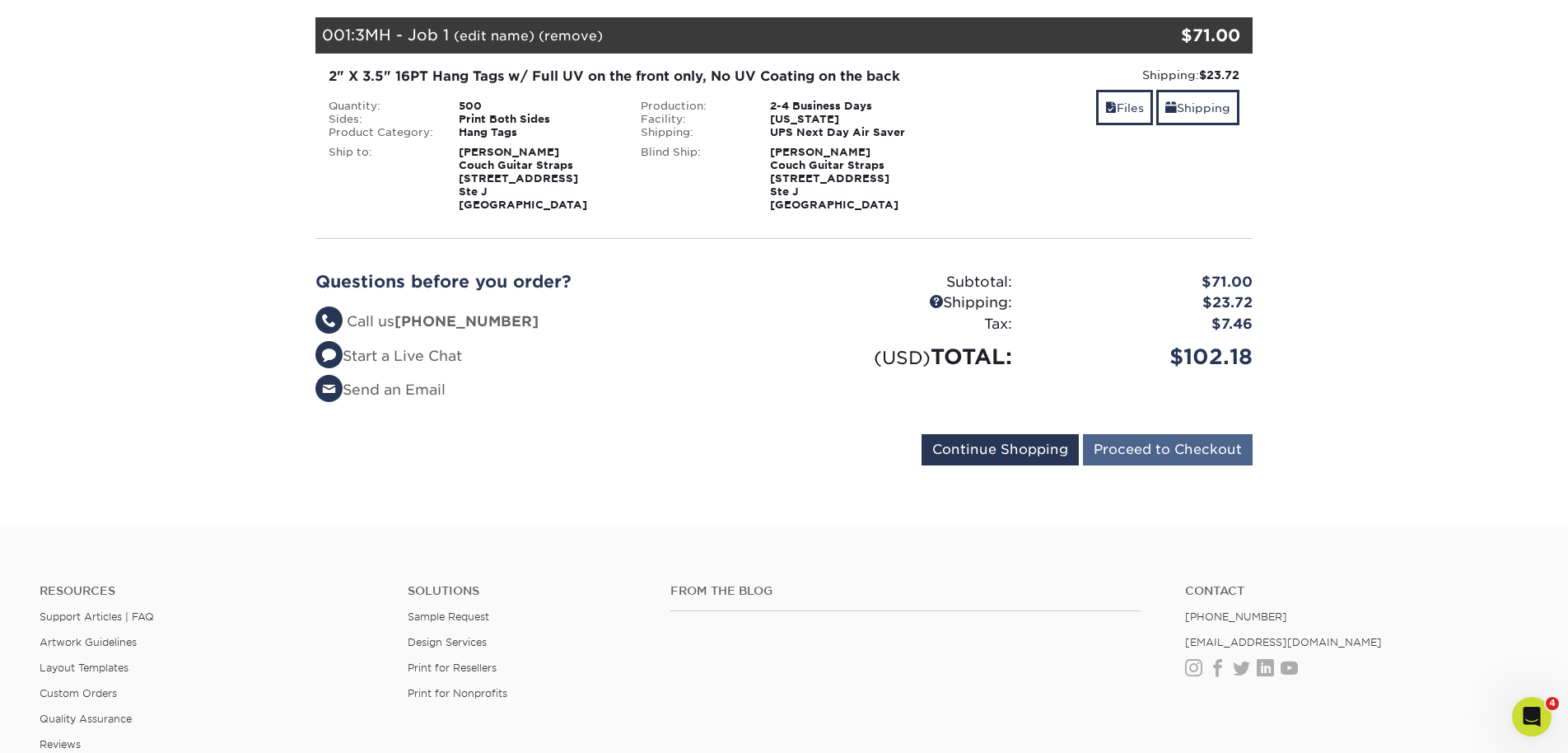
click at [1170, 453] on input "Proceed to Checkout" at bounding box center [1168, 449] width 170 height 31
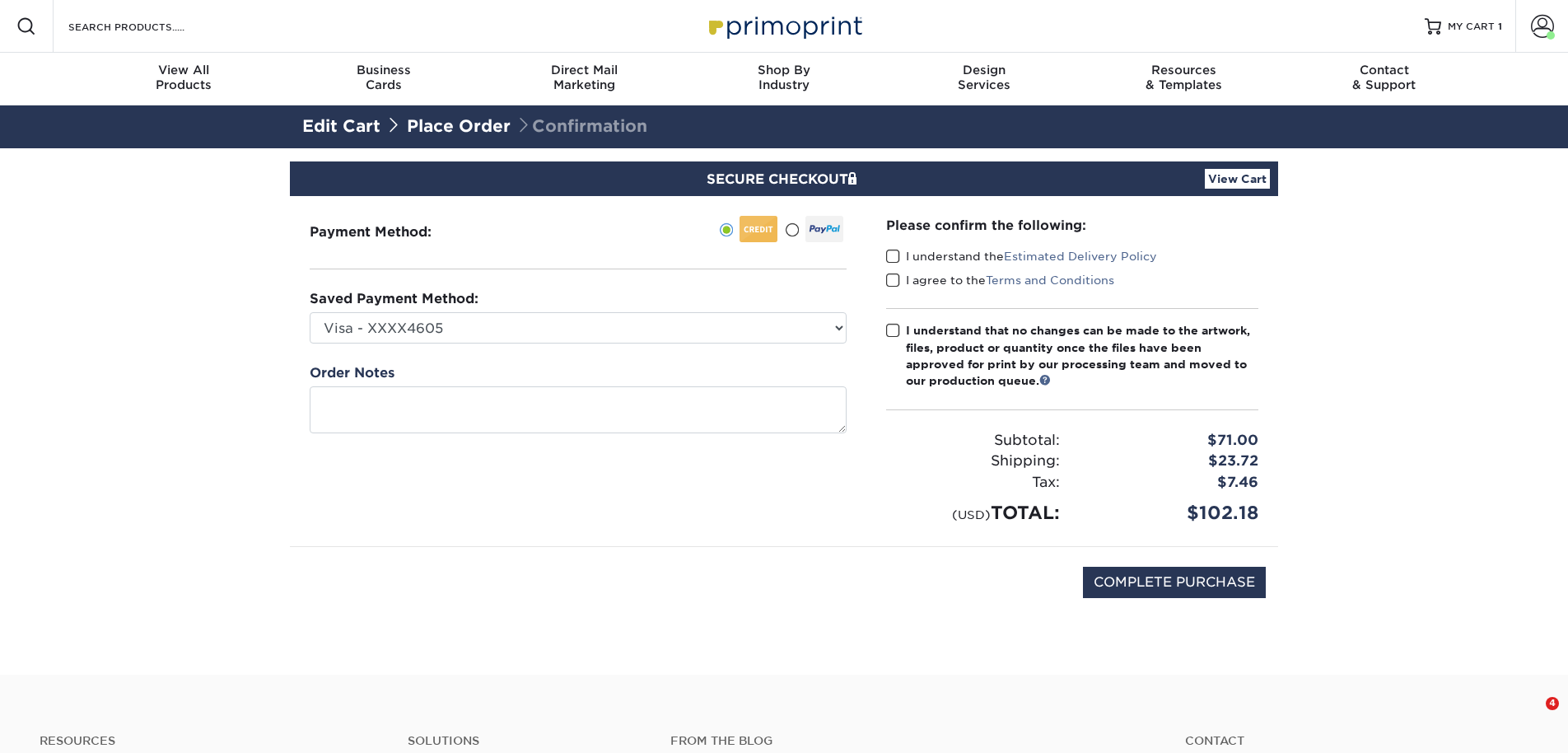
select select "73968"
click at [894, 257] on span at bounding box center [893, 257] width 14 height 16
click at [0, 0] on input "I understand the Estimated Delivery Policy" at bounding box center [0, 0] width 0 height 0
click at [895, 280] on span at bounding box center [893, 281] width 14 height 16
click at [0, 0] on input "I agree to the Terms and Conditions" at bounding box center [0, 0] width 0 height 0
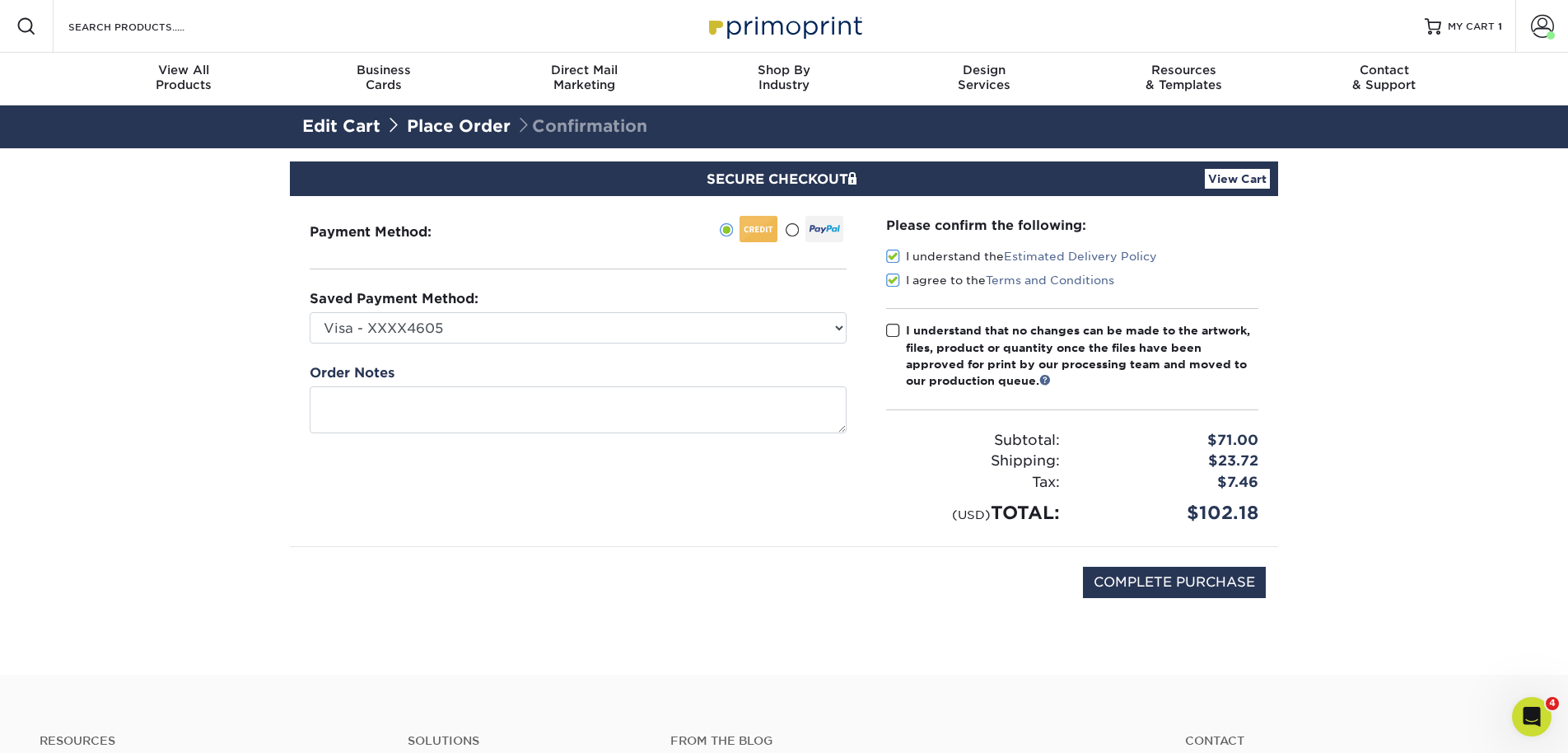
click at [895, 334] on span at bounding box center [893, 330] width 14 height 16
click at [0, 0] on input "I understand that no changes can be made to the artwork, files, product or quan…" at bounding box center [0, 0] width 0 height 0
click at [1144, 590] on input "COMPLETE PURCHASE" at bounding box center [1175, 582] width 182 height 31
type input "PROCESSING, PLEASE WAIT..."
